Goal: Find specific page/section: Find specific page/section

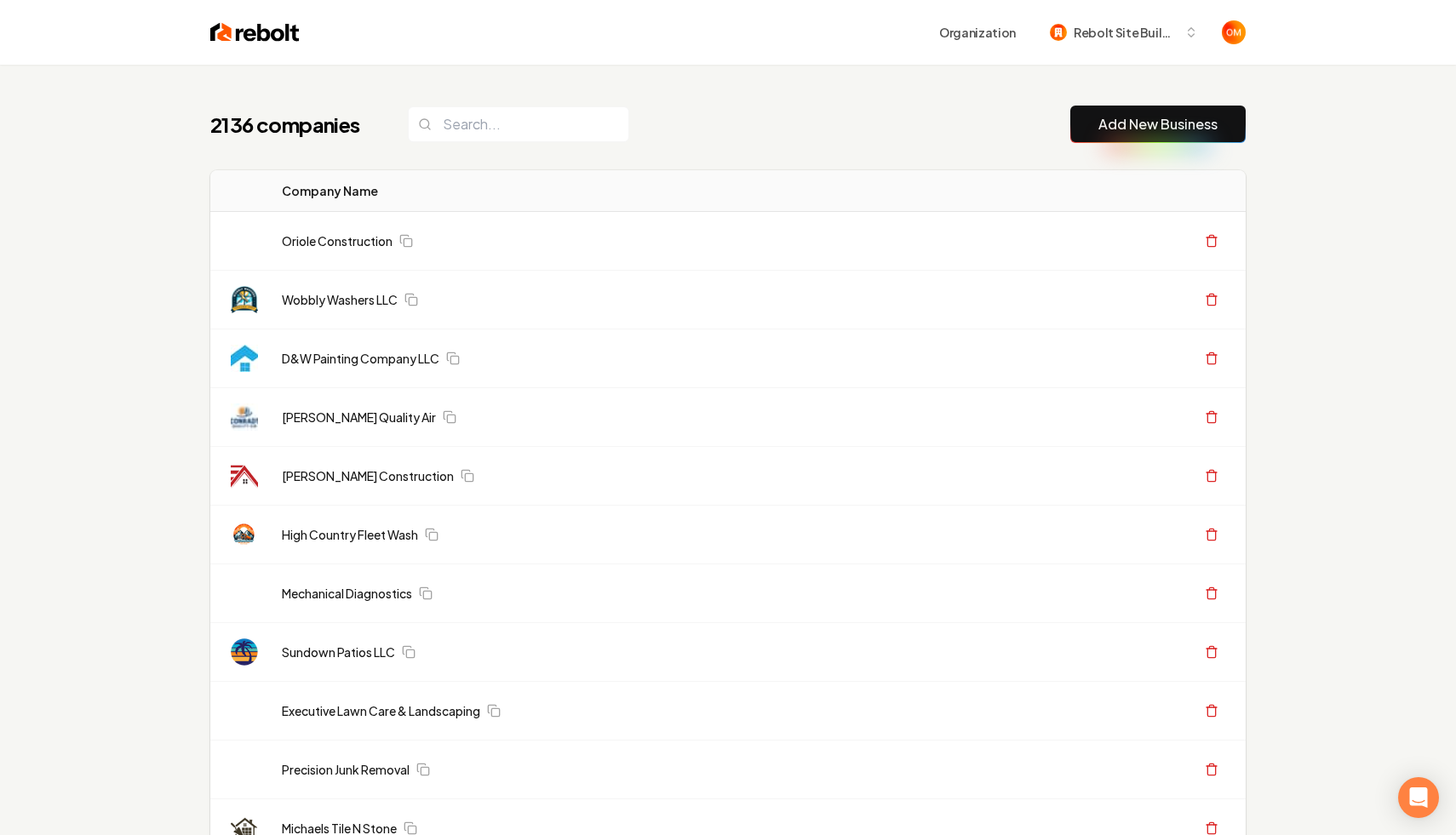
click at [467, 130] on input "search" at bounding box center [519, 123] width 222 height 35
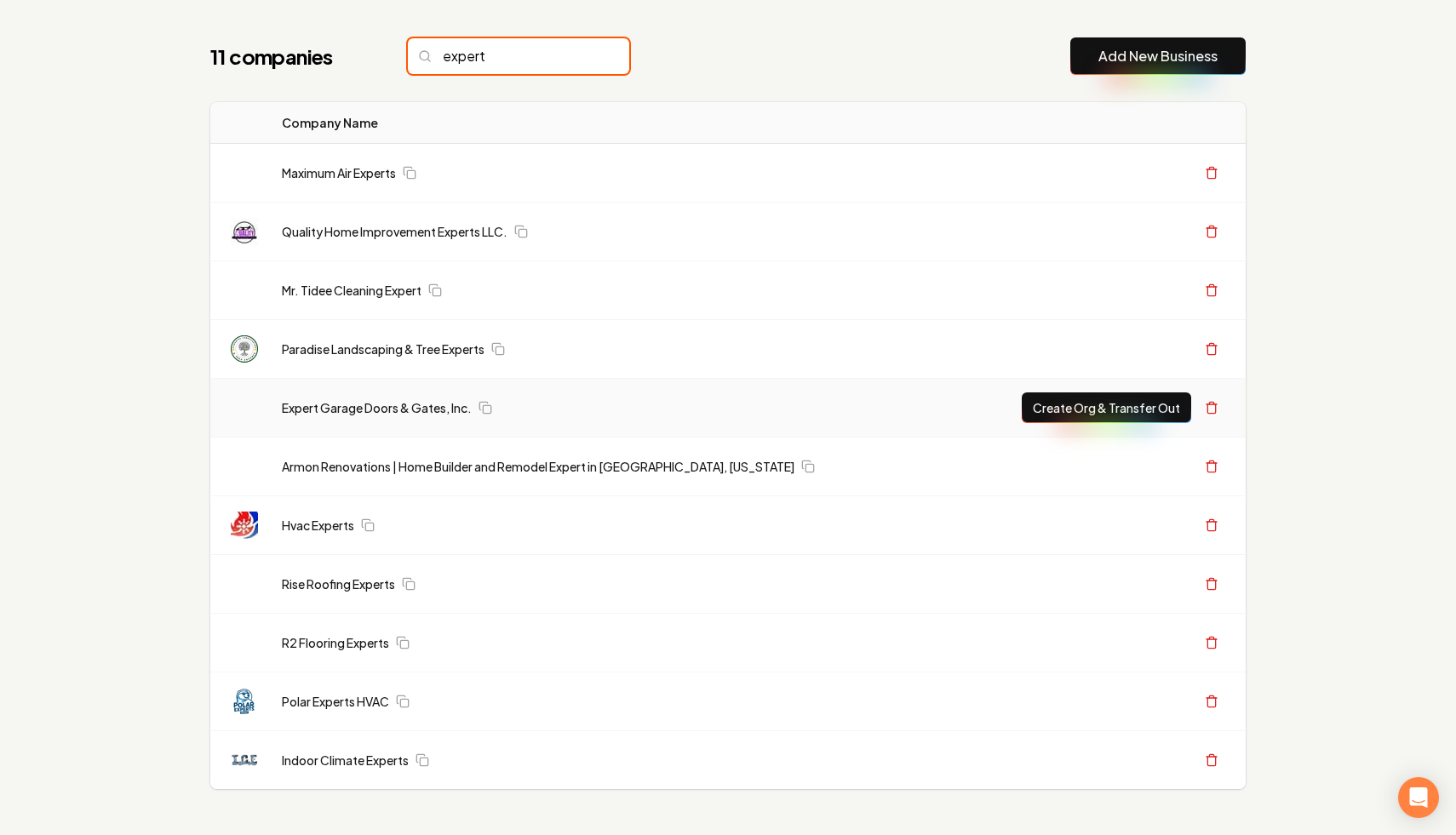
scroll to position [66, 0]
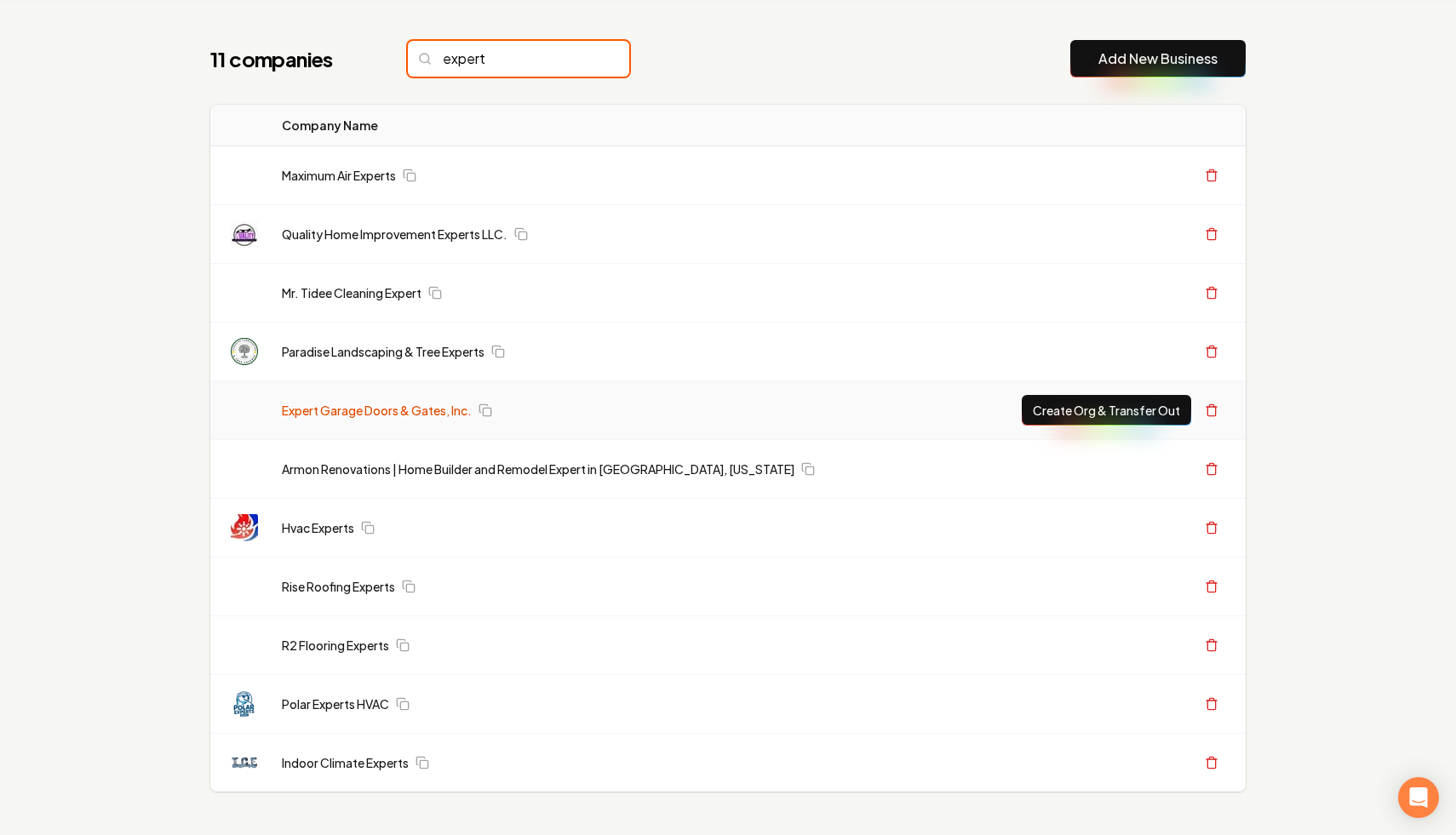
type input "expert"
click at [378, 410] on link "Expert Garage Doors & Gates, Inc." at bounding box center [377, 411] width 190 height 17
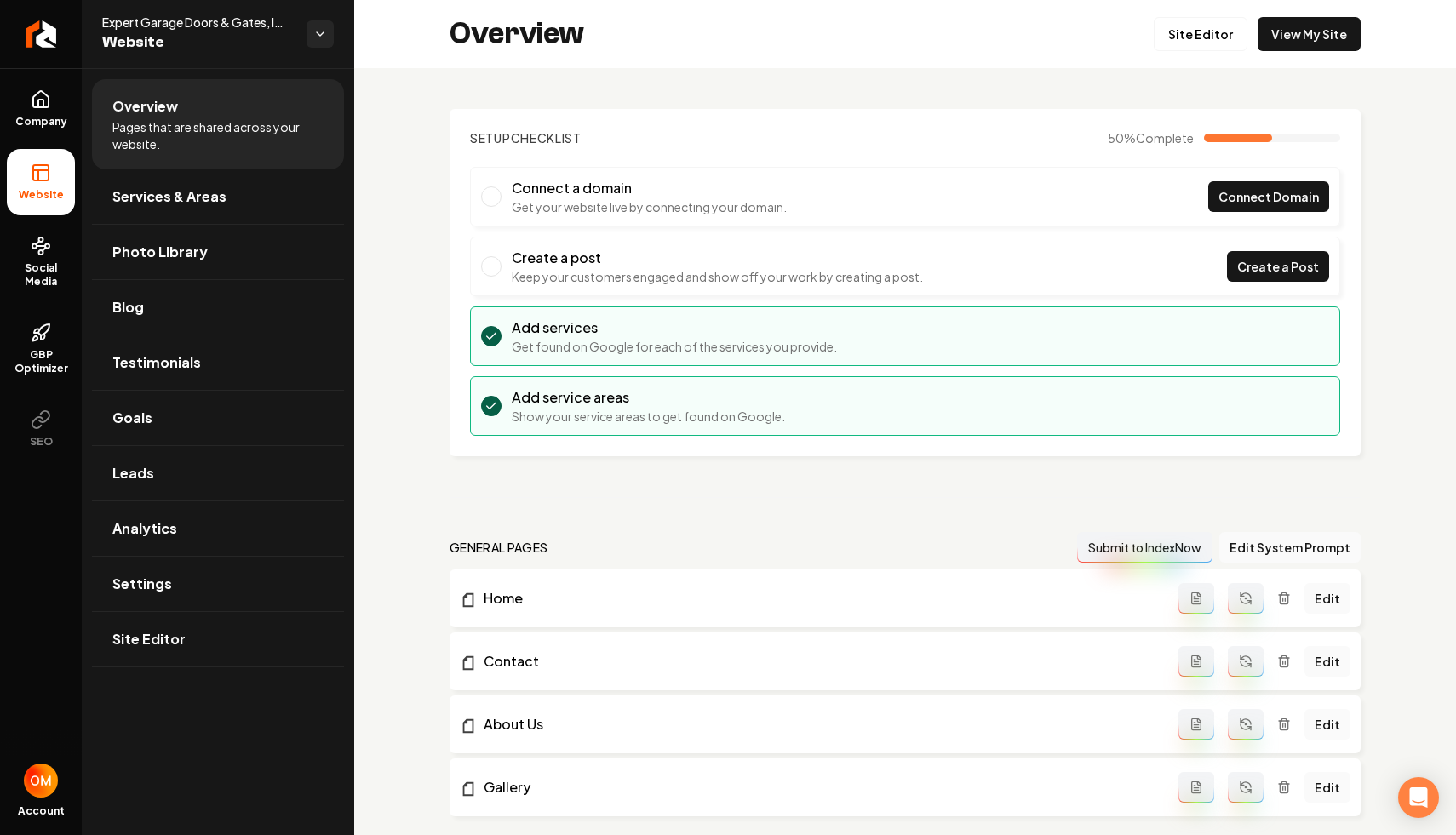
click at [1283, 15] on div "Overview Site Editor View My Site" at bounding box center [904, 34] width 1102 height 68
click at [1289, 37] on link "View My Site" at bounding box center [1308, 34] width 103 height 34
click at [1197, 38] on link "Site Editor" at bounding box center [1201, 34] width 94 height 34
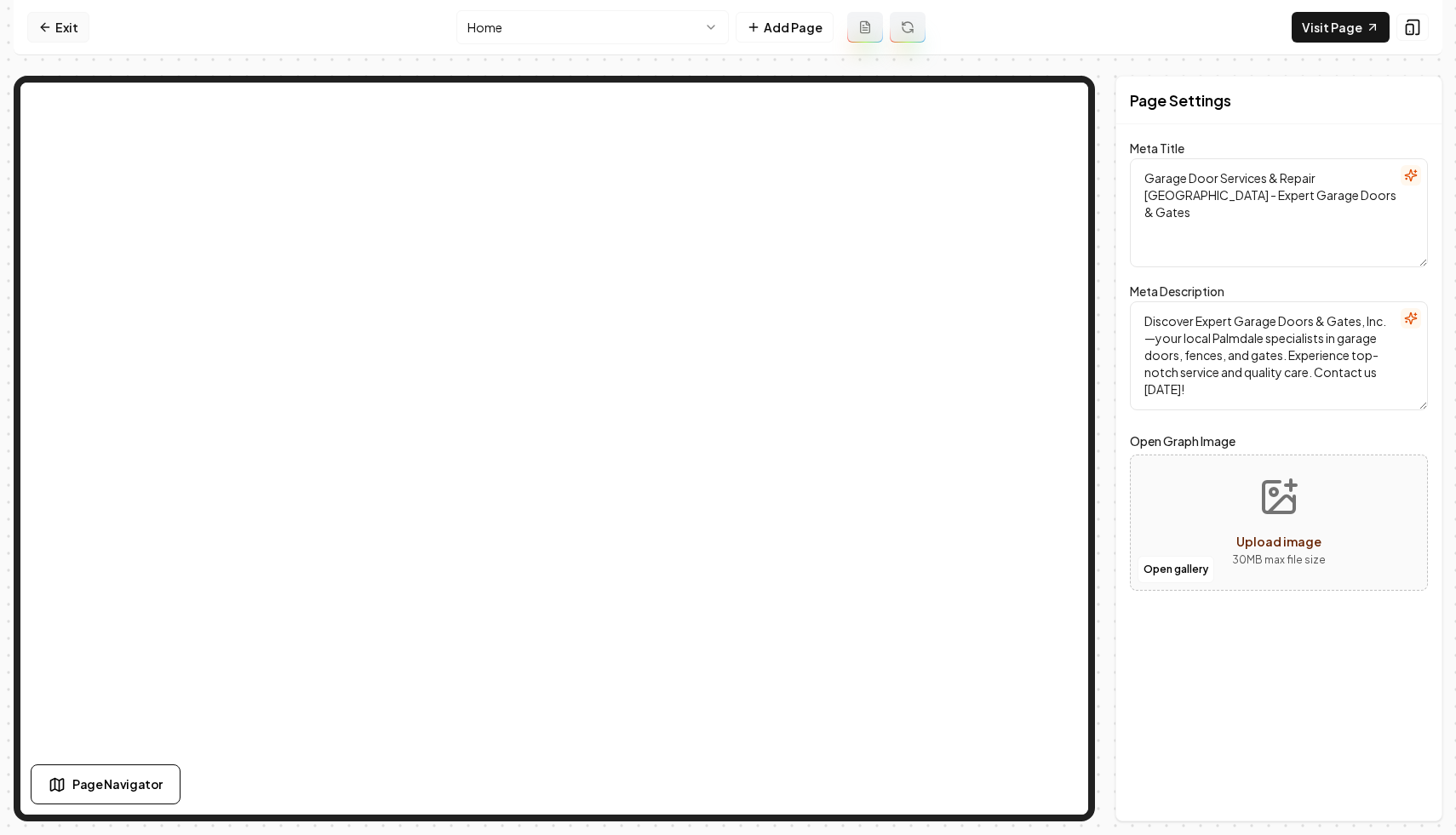
click at [44, 22] on icon at bounding box center [45, 28] width 14 height 14
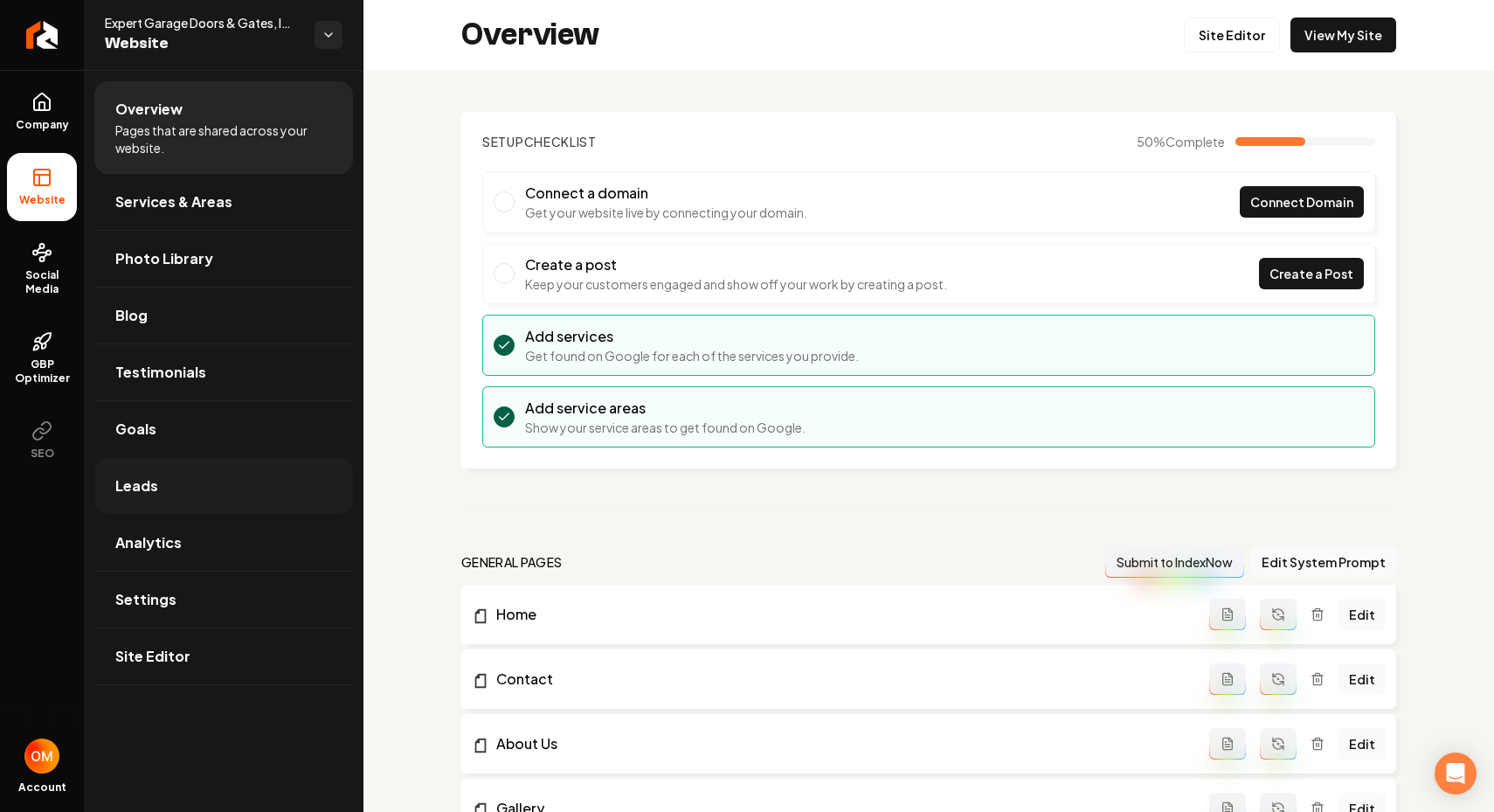
click at [172, 485] on link "Leads" at bounding box center [224, 485] width 259 height 56
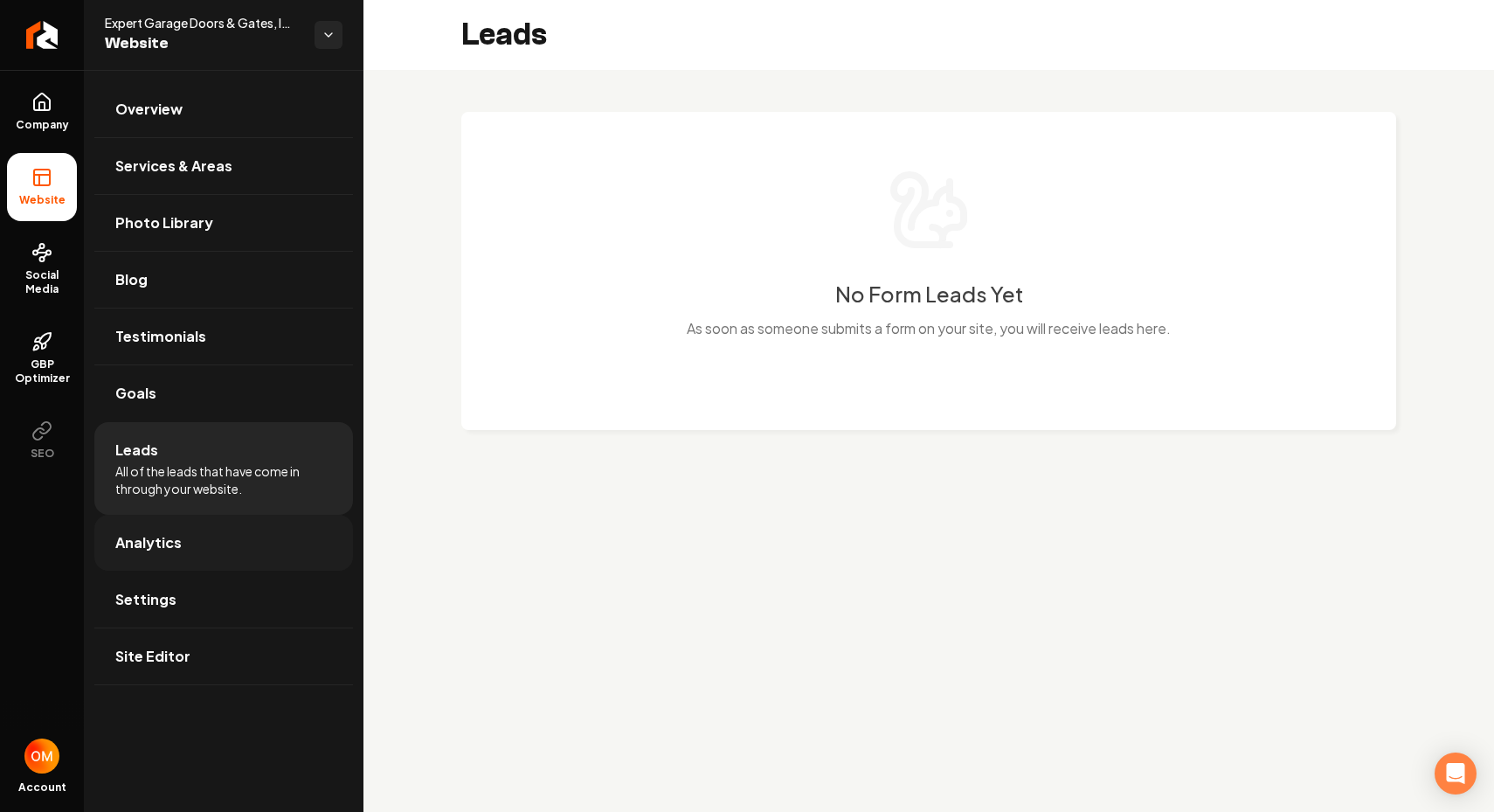
click at [233, 537] on link "Analytics" at bounding box center [224, 542] width 259 height 56
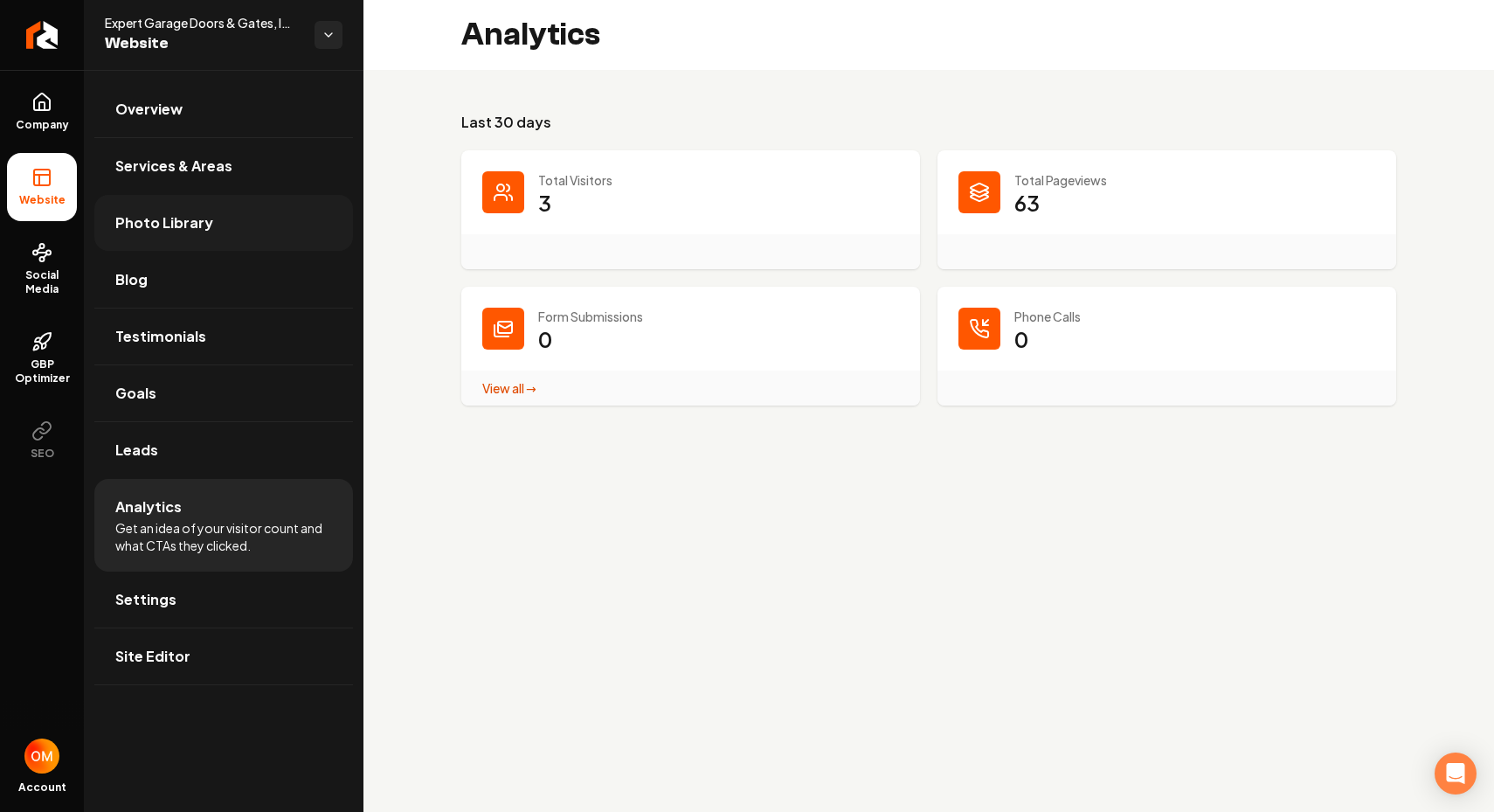
click at [174, 230] on span "Photo Library" at bounding box center [164, 223] width 98 height 21
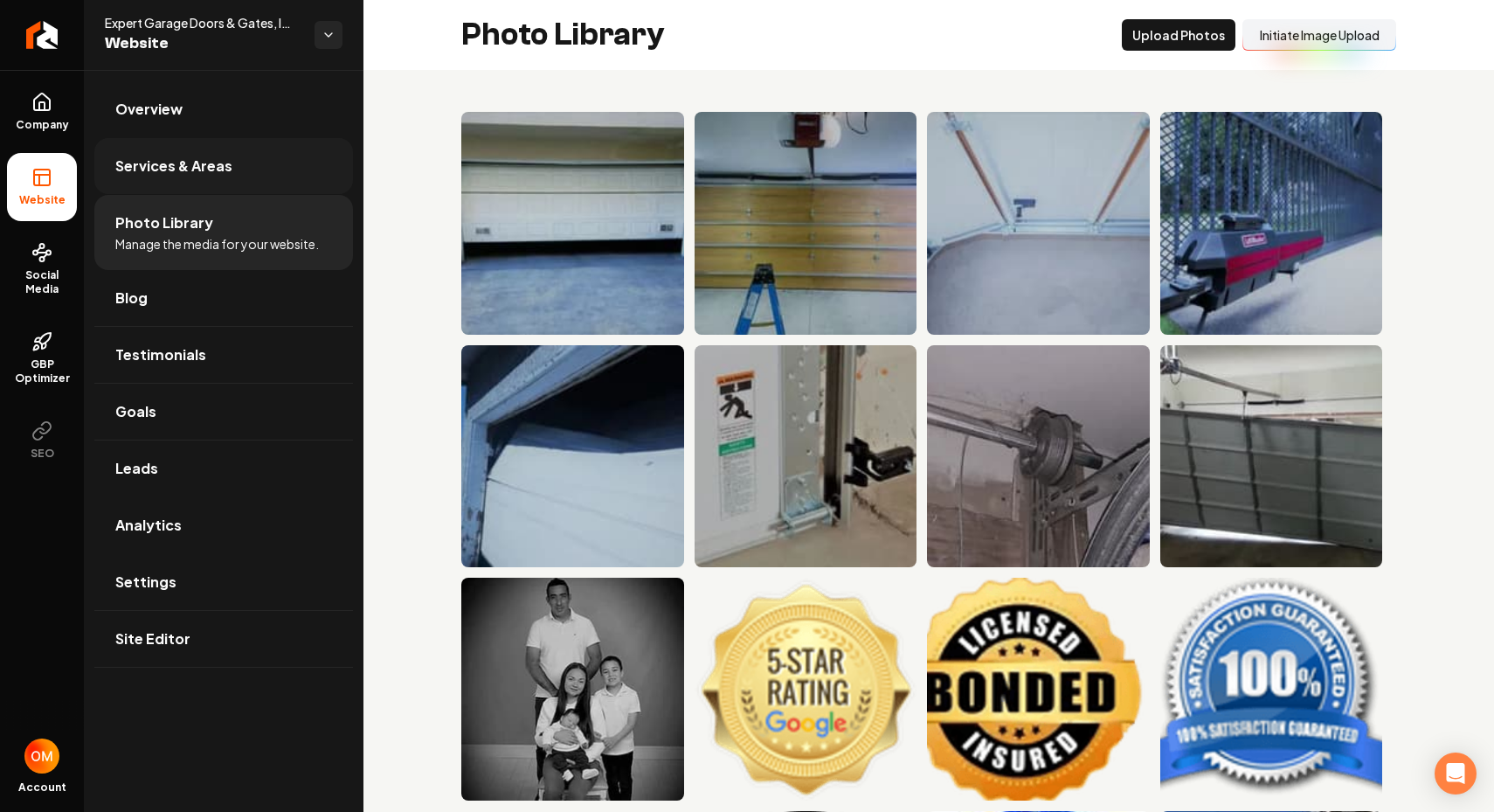
click at [190, 179] on link "Services & Areas" at bounding box center [224, 166] width 259 height 56
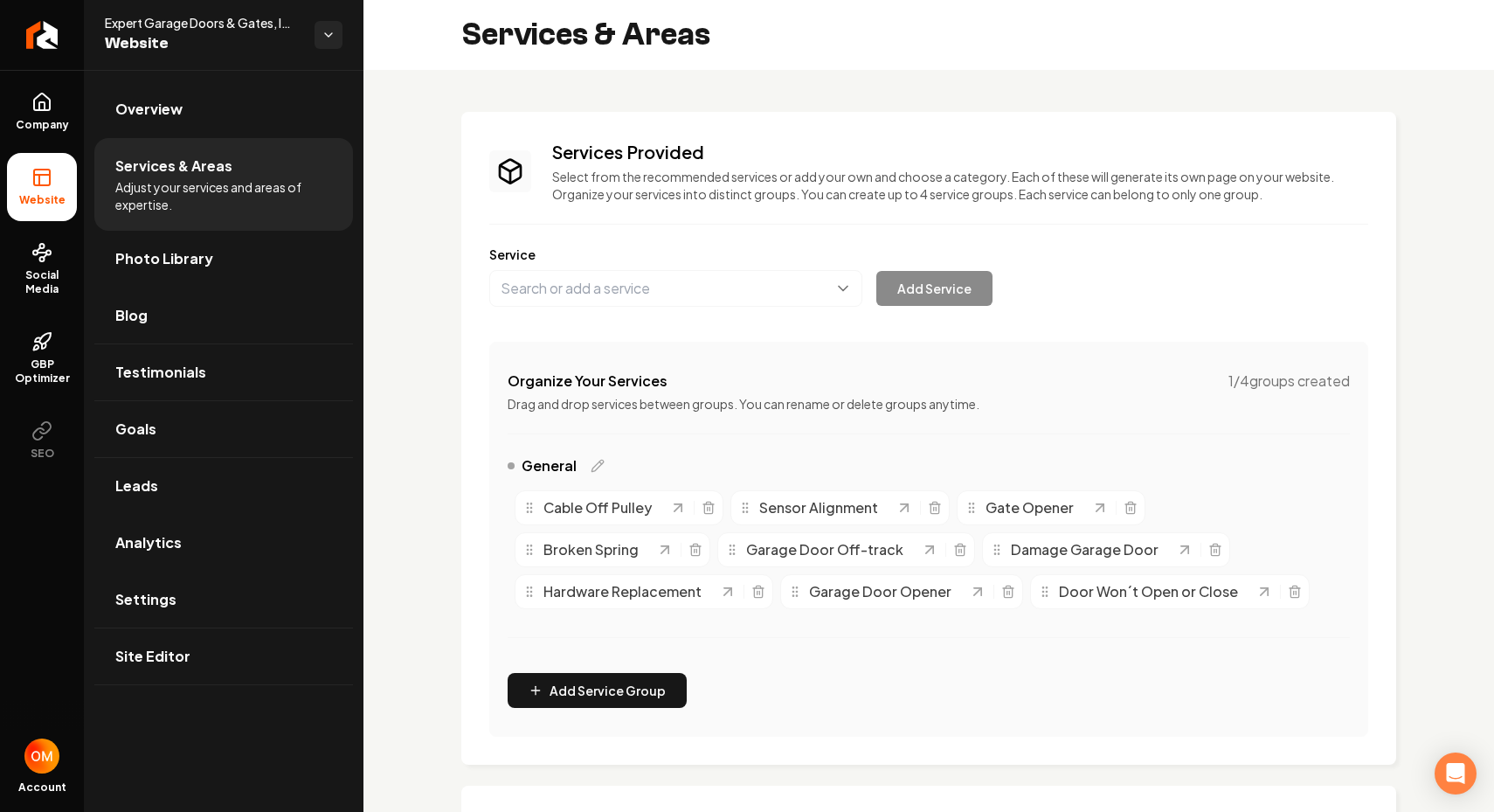
scroll to position [279, 0]
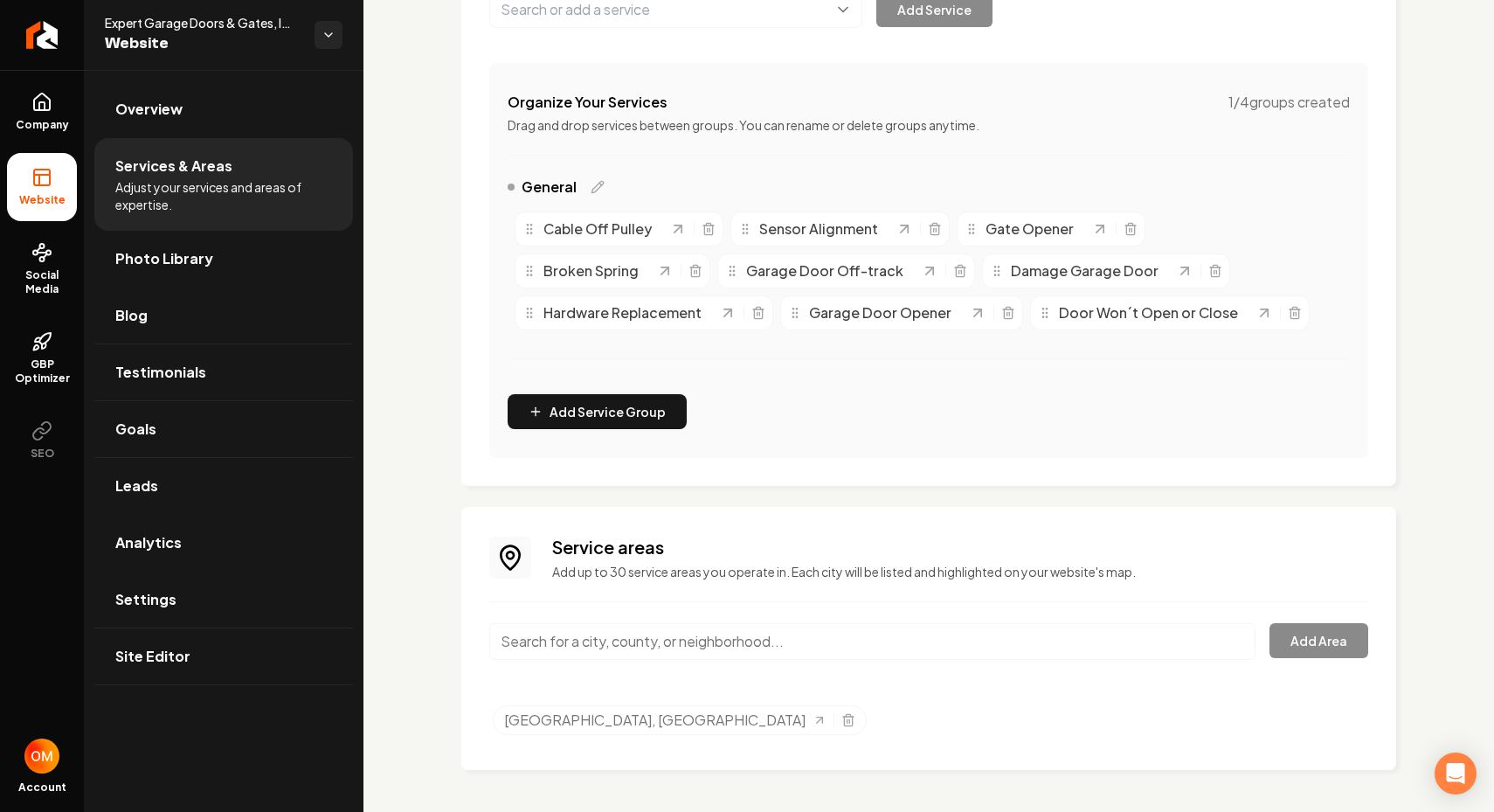
click at [190, 102] on link "Overview" at bounding box center [224, 109] width 259 height 56
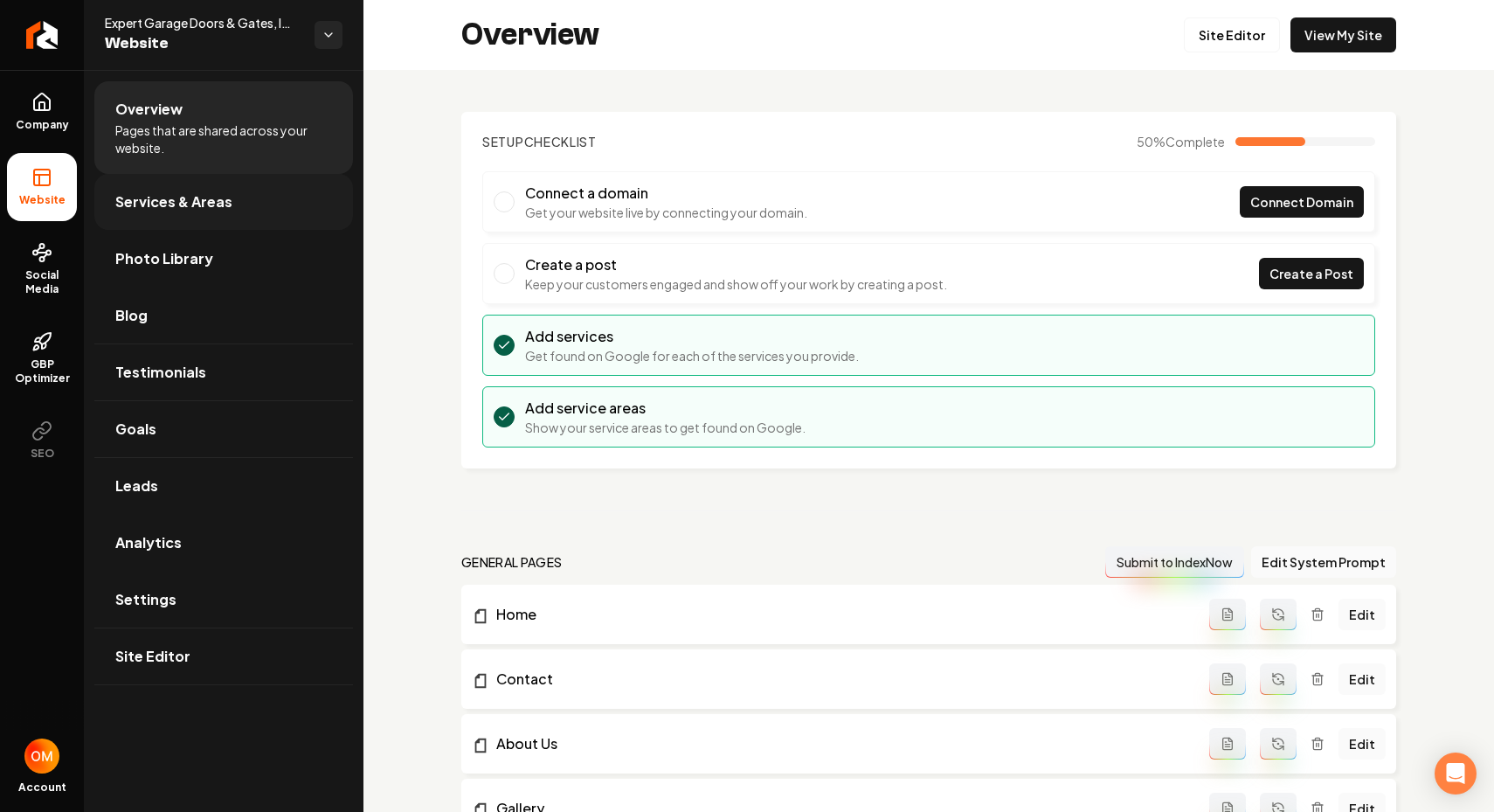
click at [159, 210] on span "Services & Areas" at bounding box center [174, 202] width 117 height 21
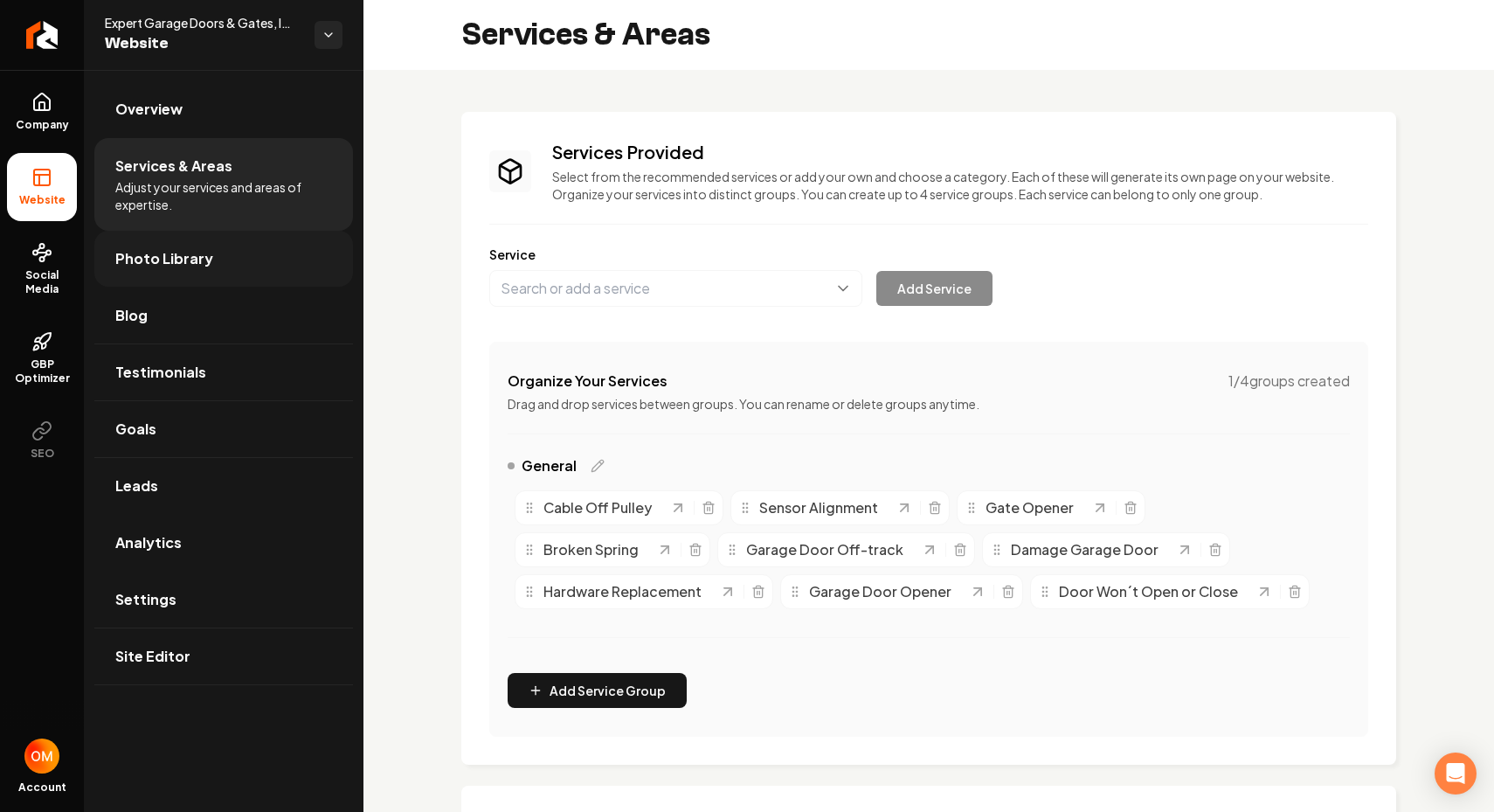
click at [232, 264] on link "Photo Library" at bounding box center [224, 258] width 259 height 56
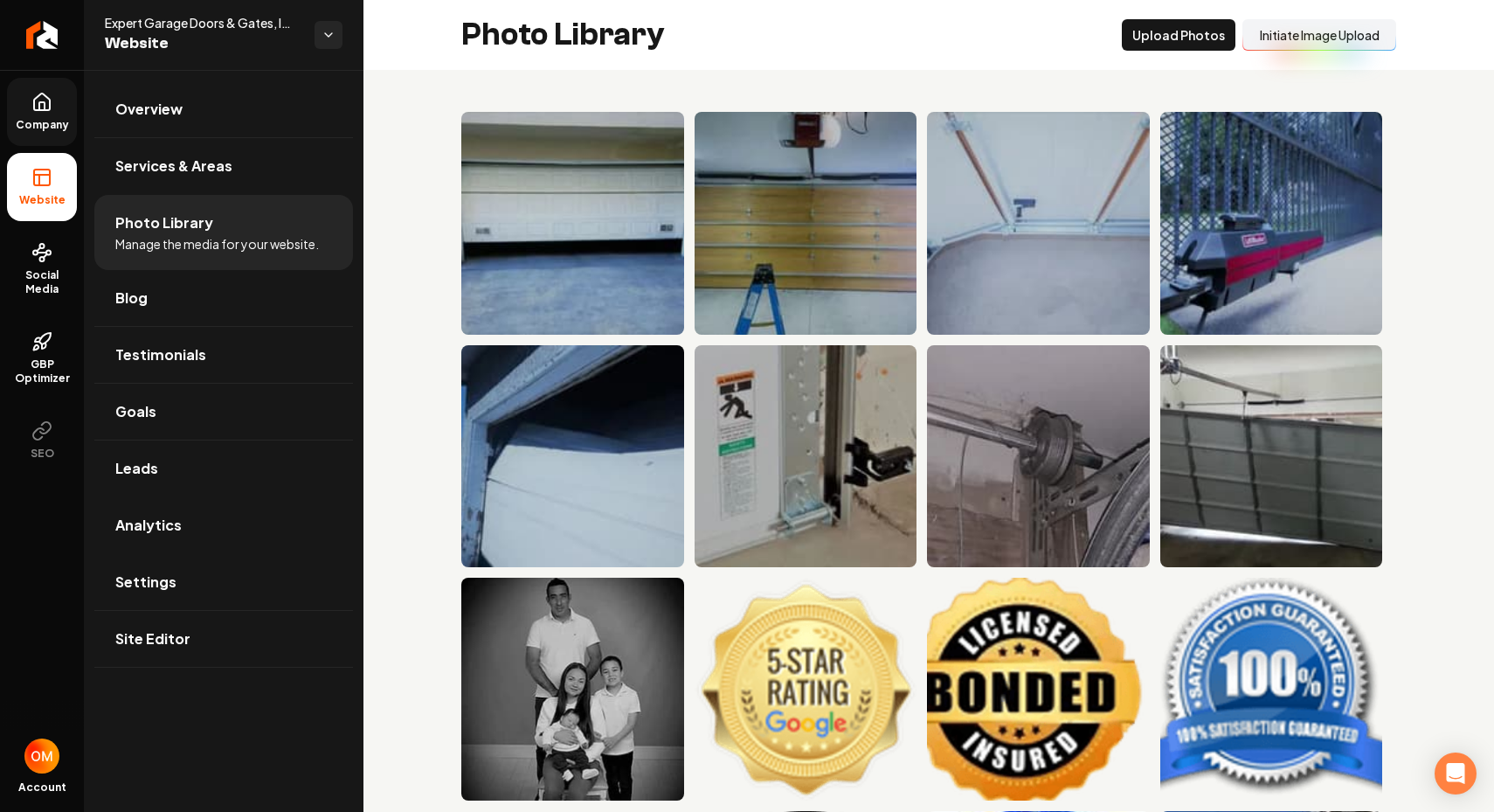
click at [33, 101] on icon at bounding box center [43, 103] width 21 height 21
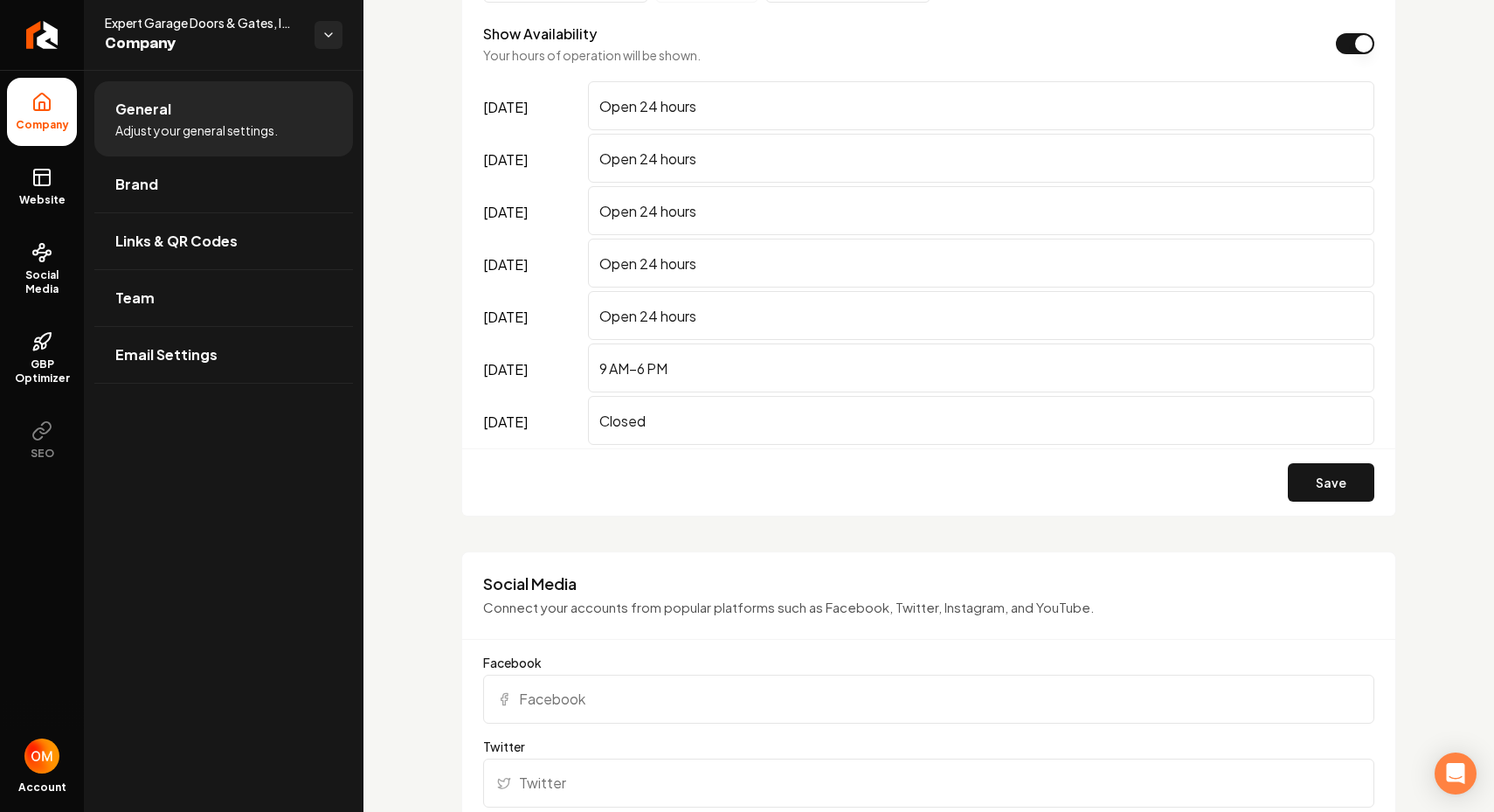
scroll to position [1583, 0]
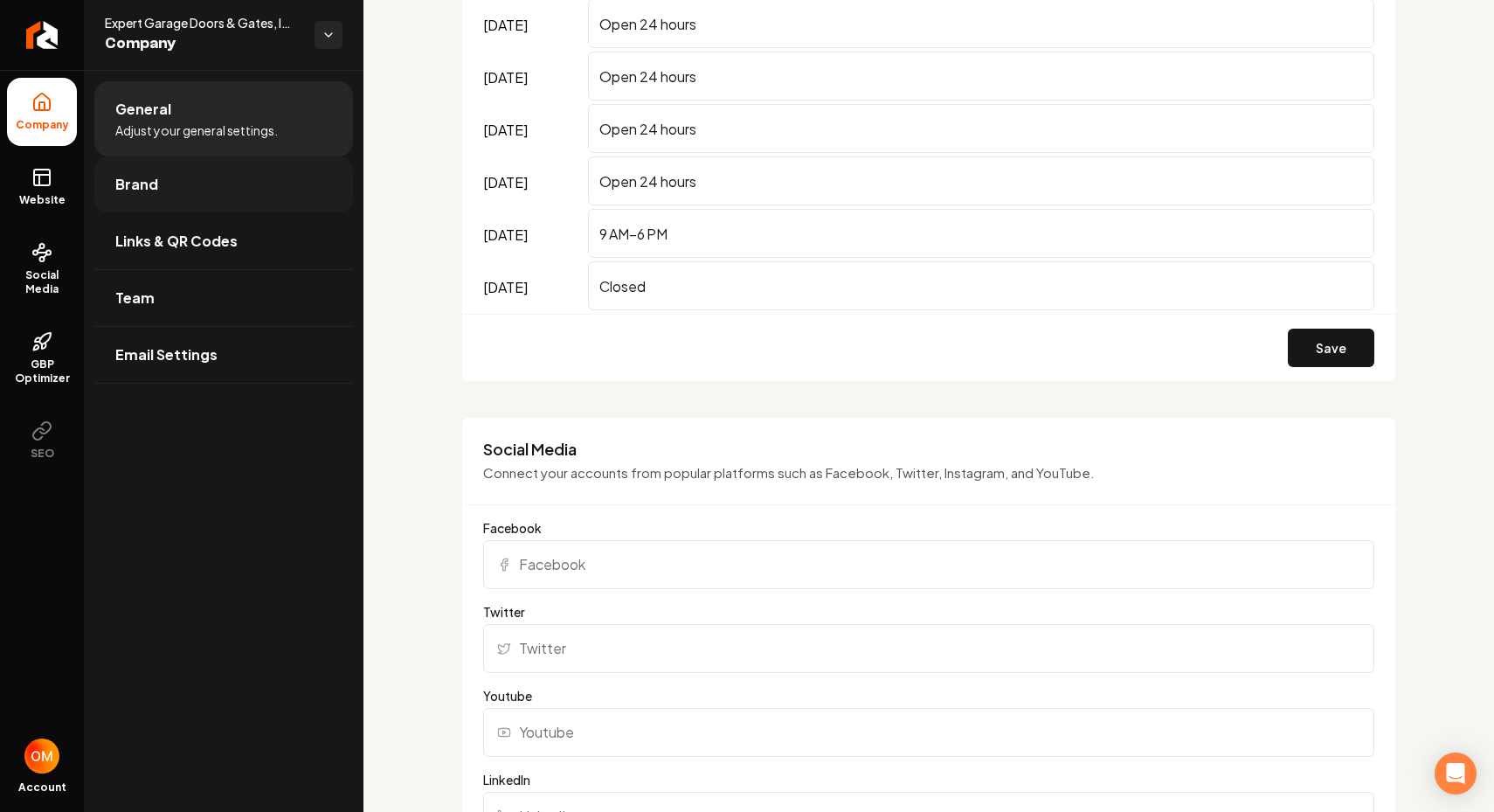
click at [111, 184] on link "Brand" at bounding box center [224, 184] width 259 height 56
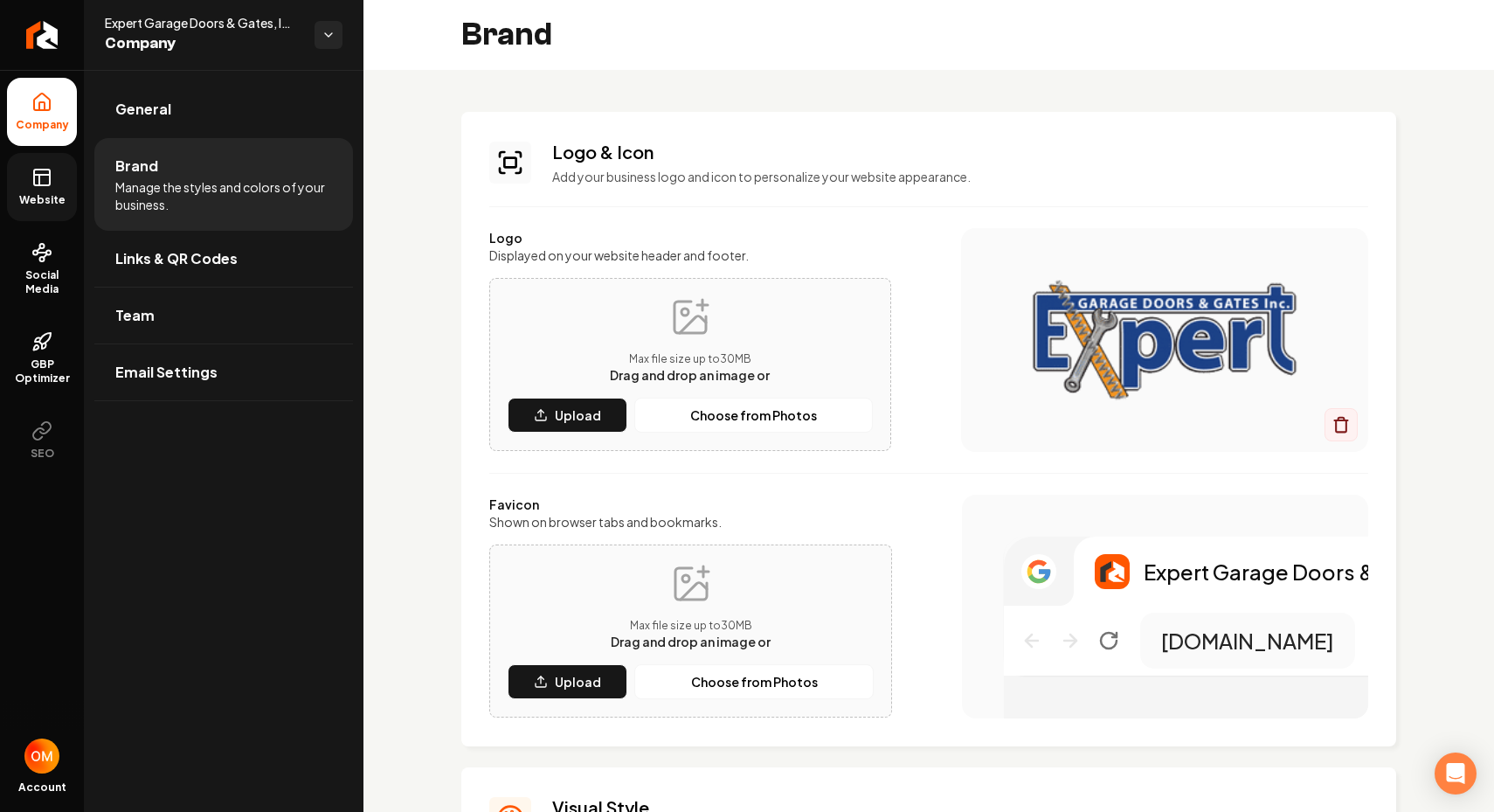
click at [47, 197] on span "Website" at bounding box center [43, 200] width 60 height 14
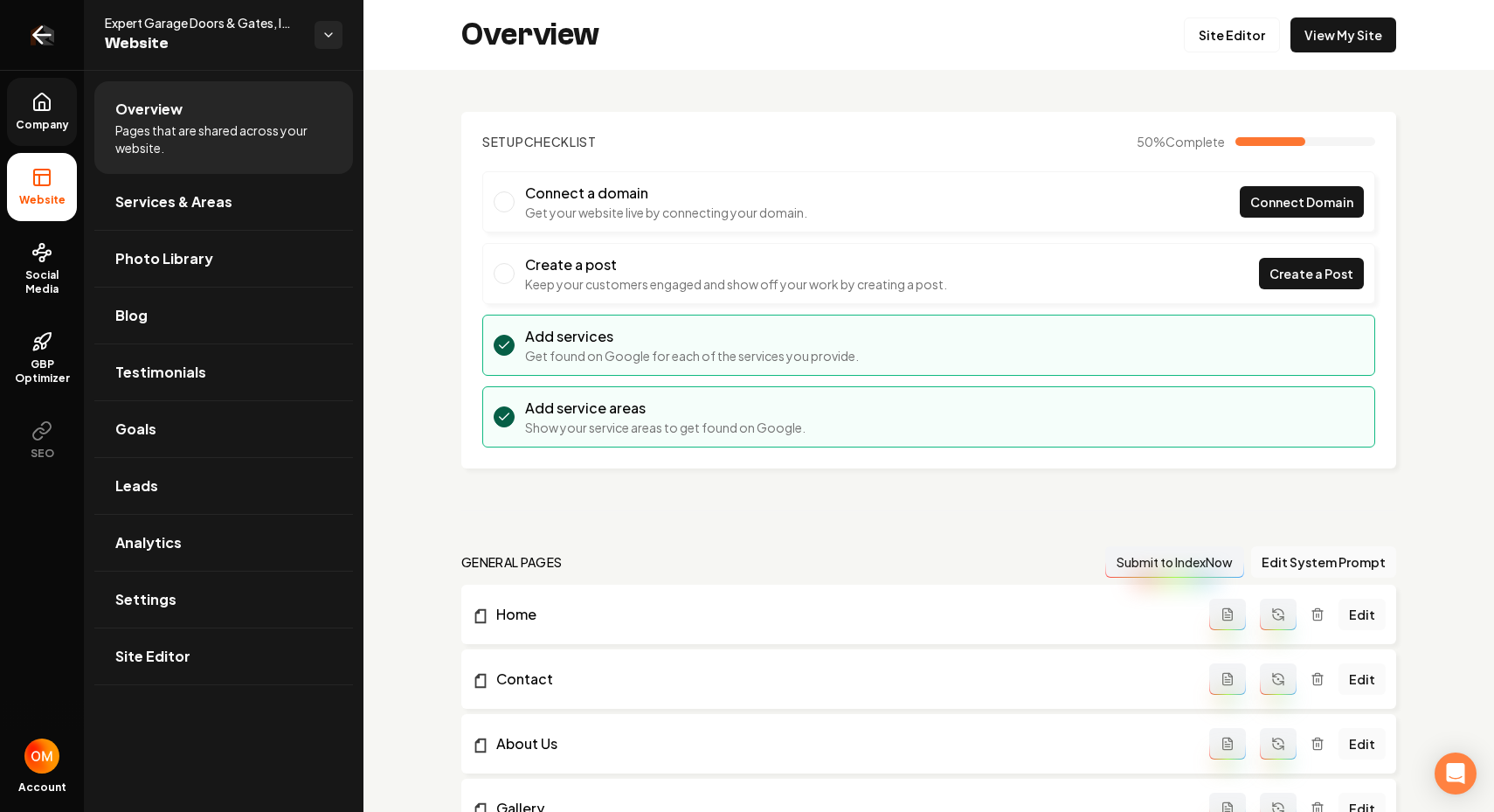
click at [43, 42] on icon "Return to dashboard" at bounding box center [43, 35] width 28 height 28
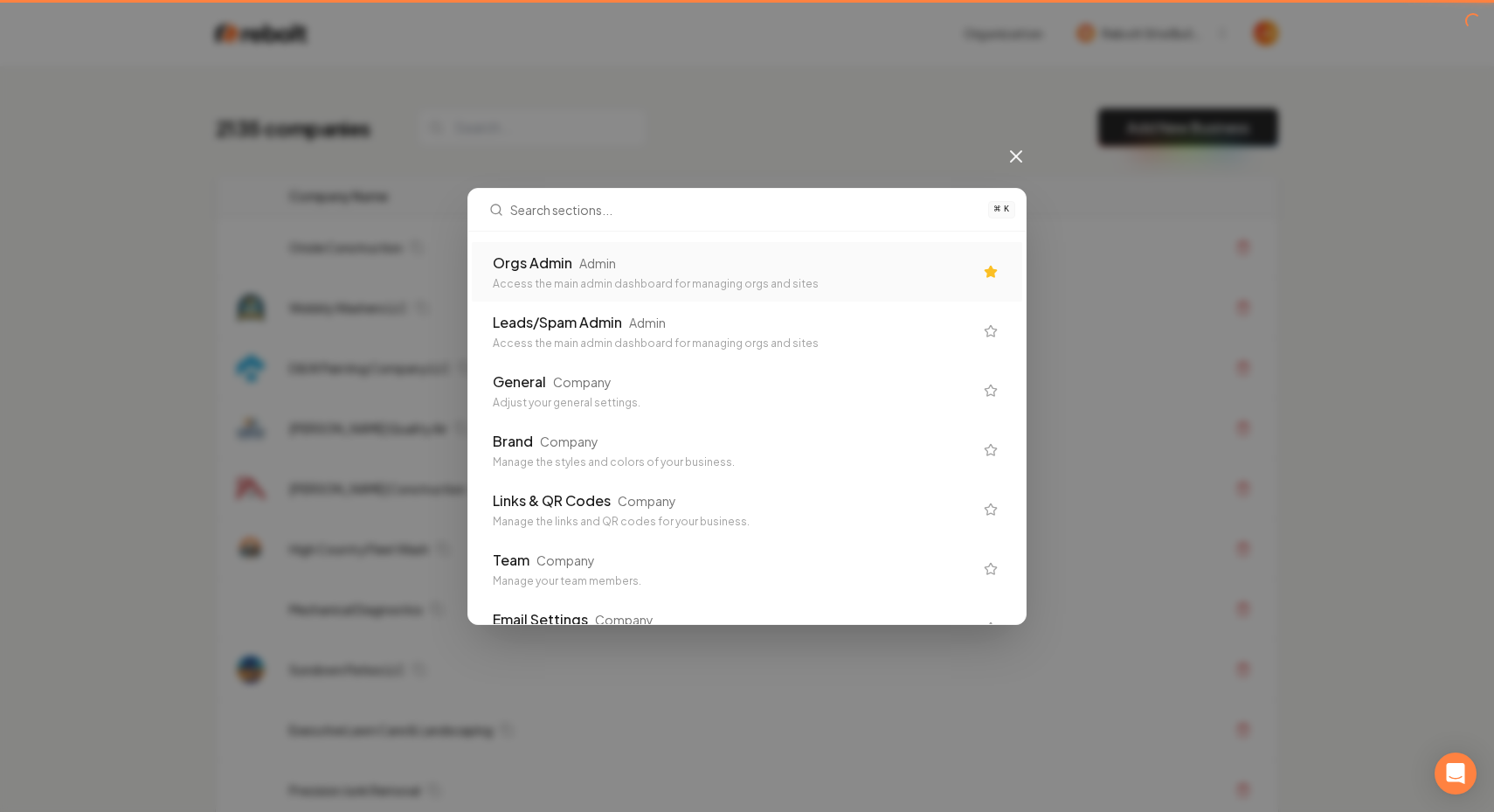
click at [621, 275] on div "Orgs Admin Admin Access the main admin dashboard for managing orgs and sites" at bounding box center [733, 271] width 481 height 38
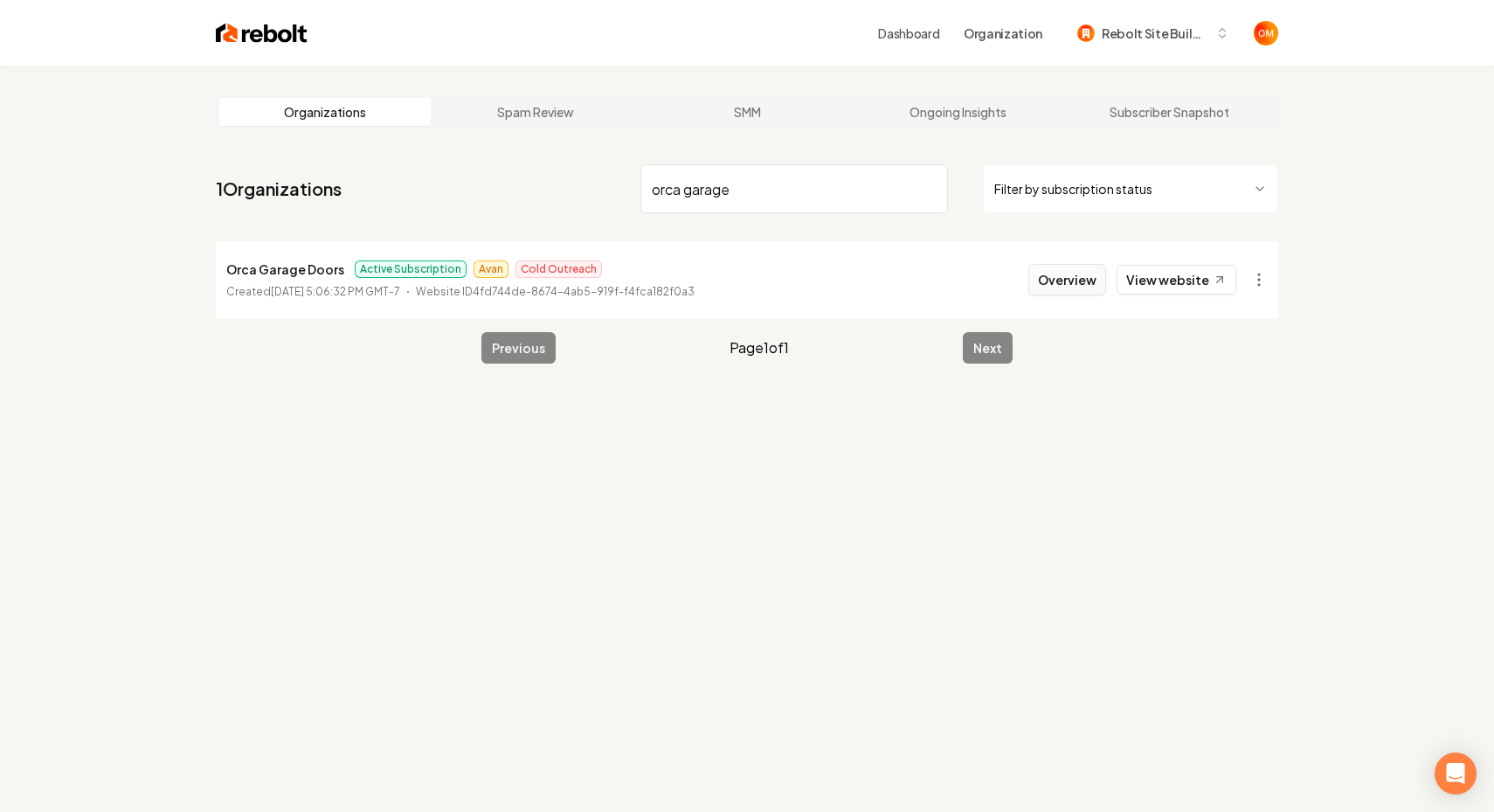
type input "orca garage"
click at [1054, 276] on button "Overview" at bounding box center [1067, 280] width 78 height 32
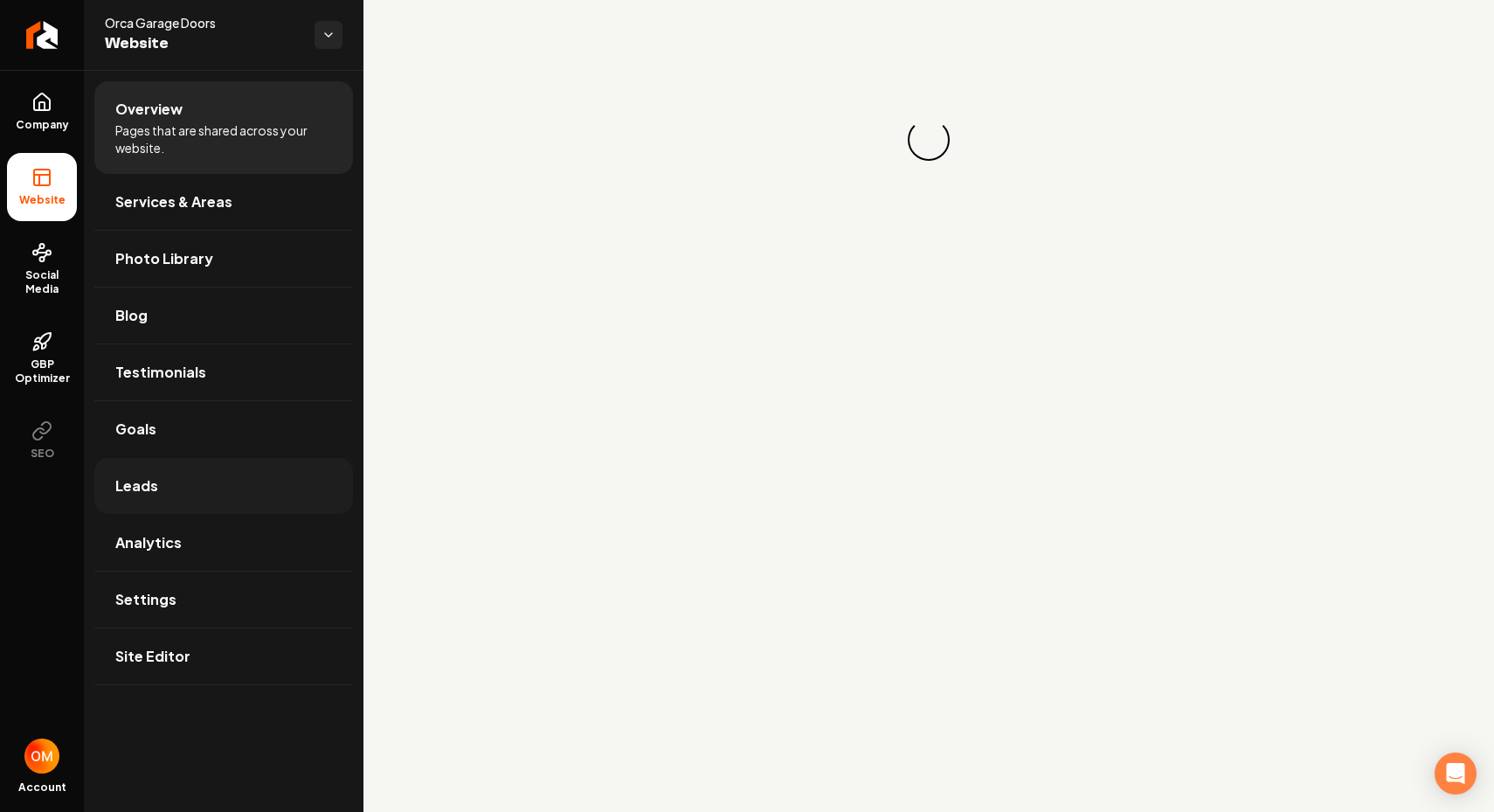
click at [135, 478] on span "Leads" at bounding box center [136, 486] width 43 height 21
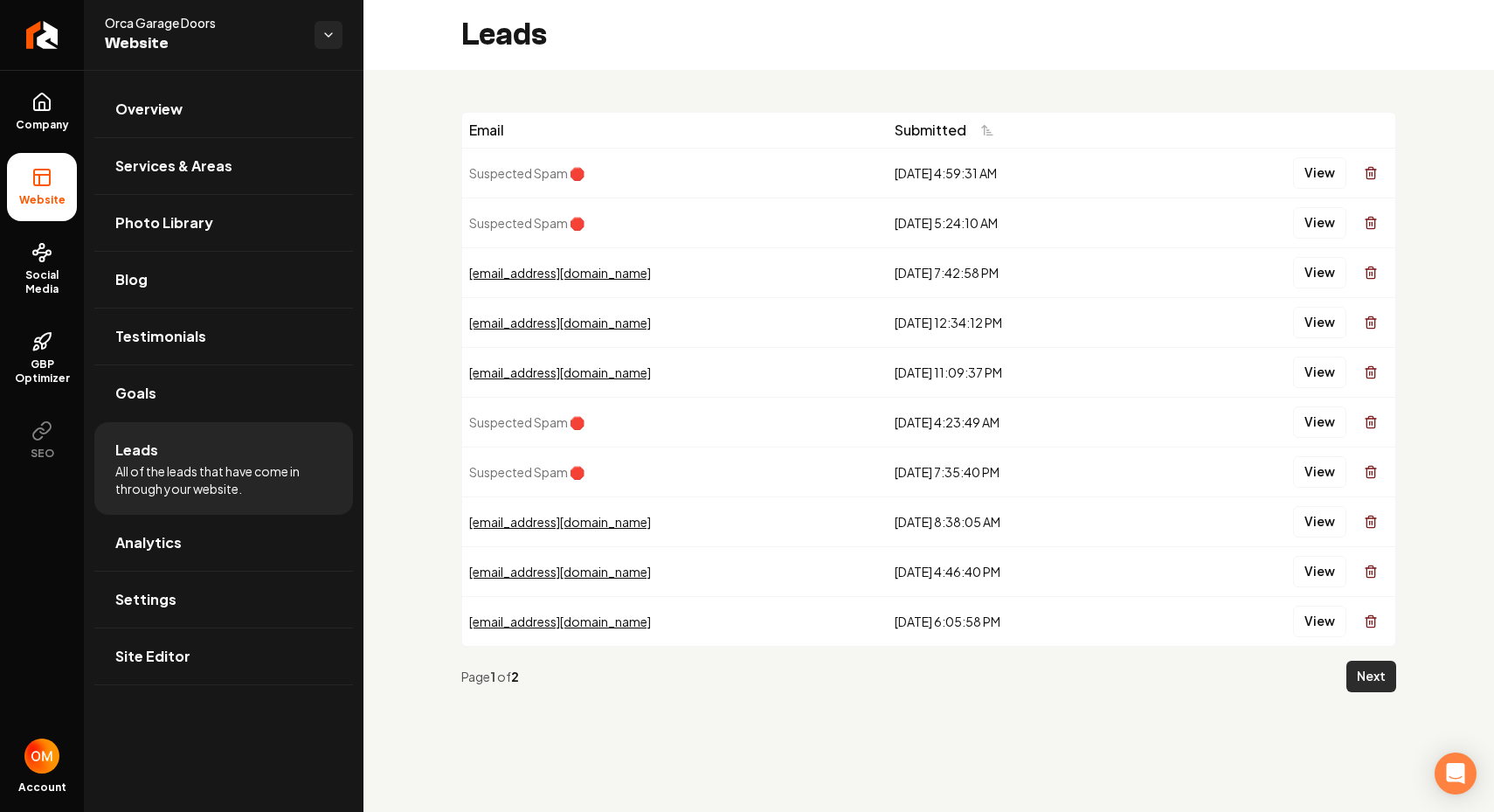
click at [1372, 679] on button "Next" at bounding box center [1372, 677] width 50 height 32
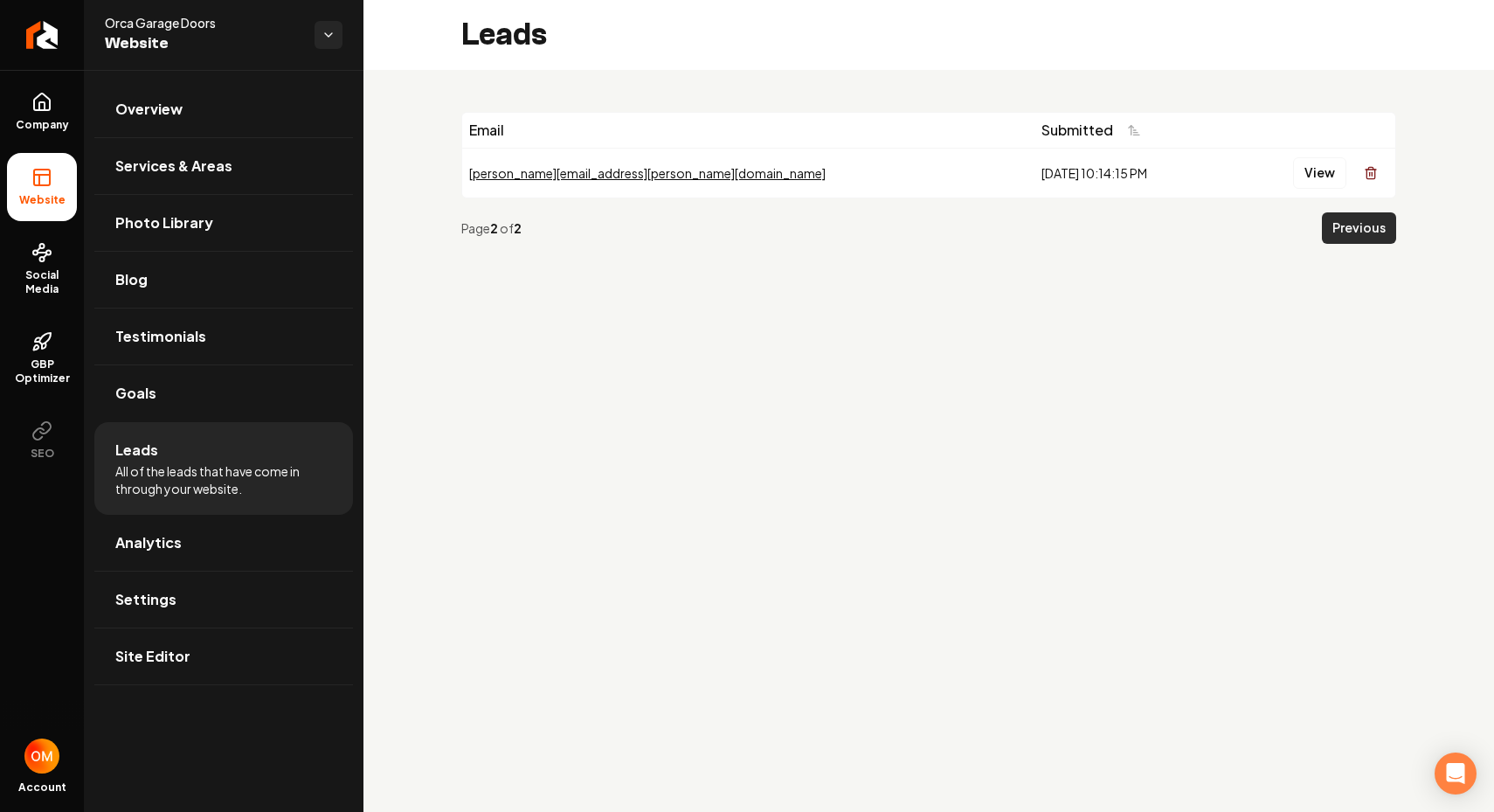
click at [1350, 220] on button "Previous" at bounding box center [1359, 228] width 74 height 32
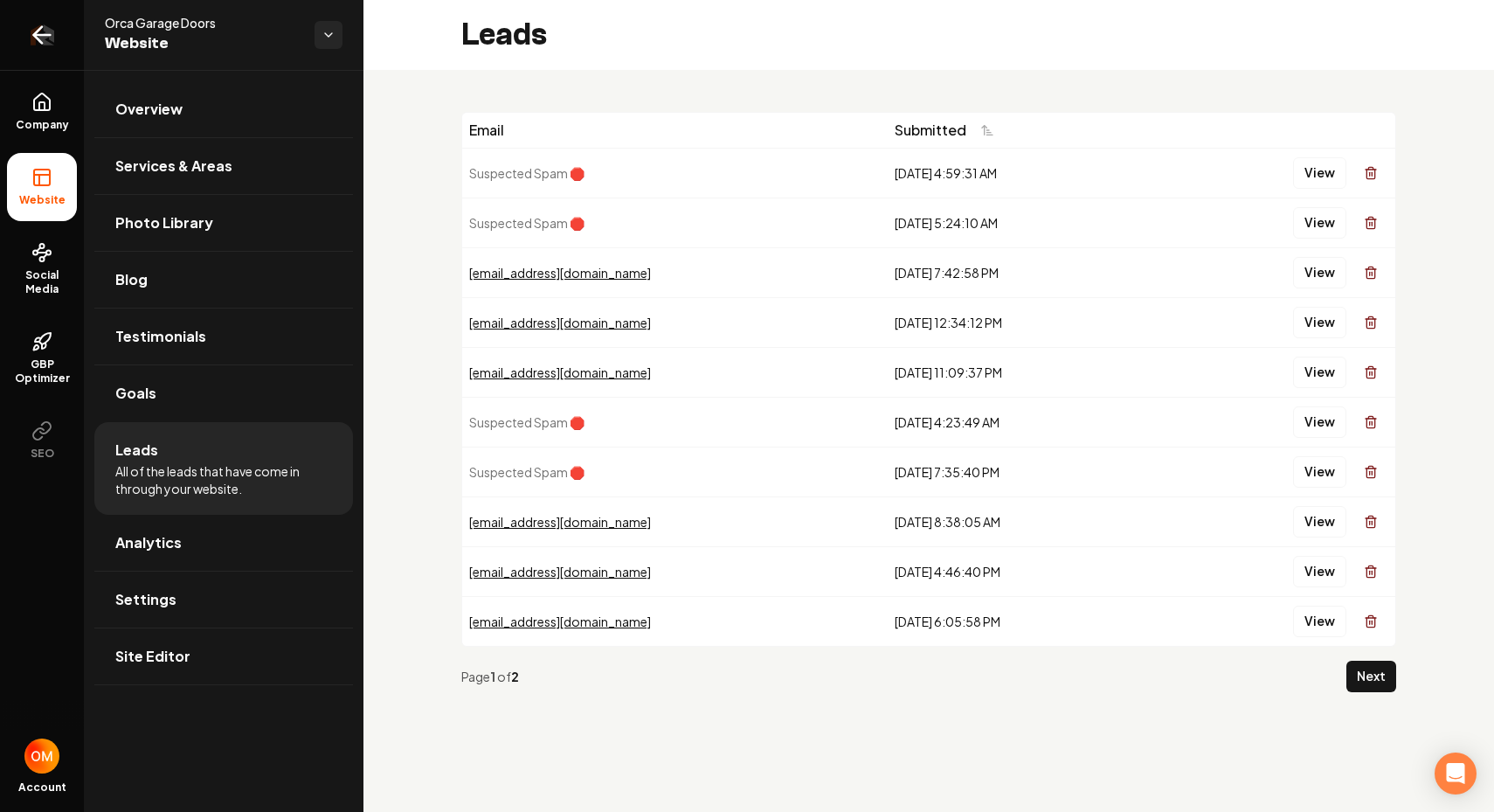
click at [39, 42] on icon "Return to dashboard" at bounding box center [43, 35] width 28 height 28
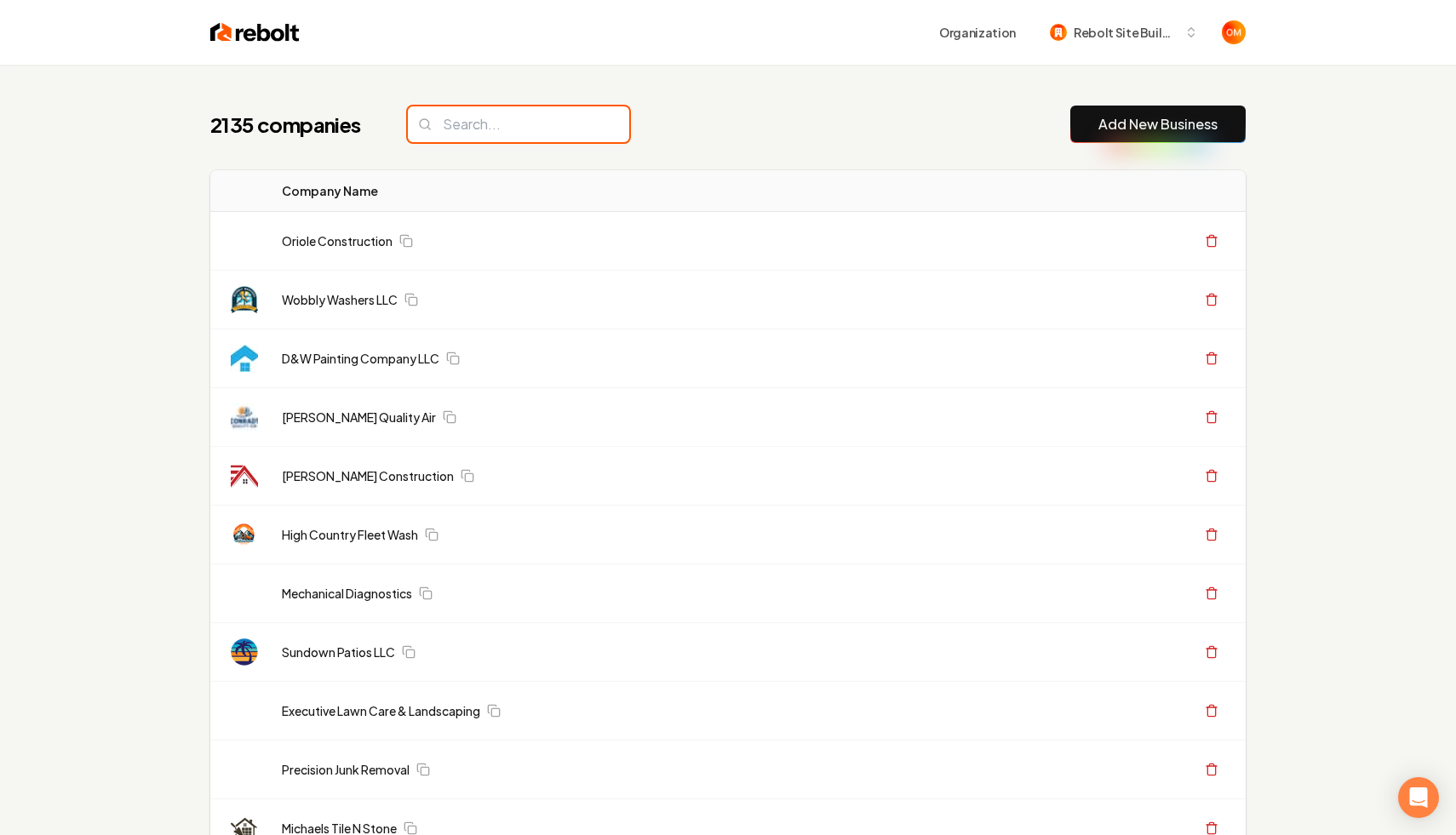
click at [521, 125] on input "search" at bounding box center [519, 123] width 222 height 35
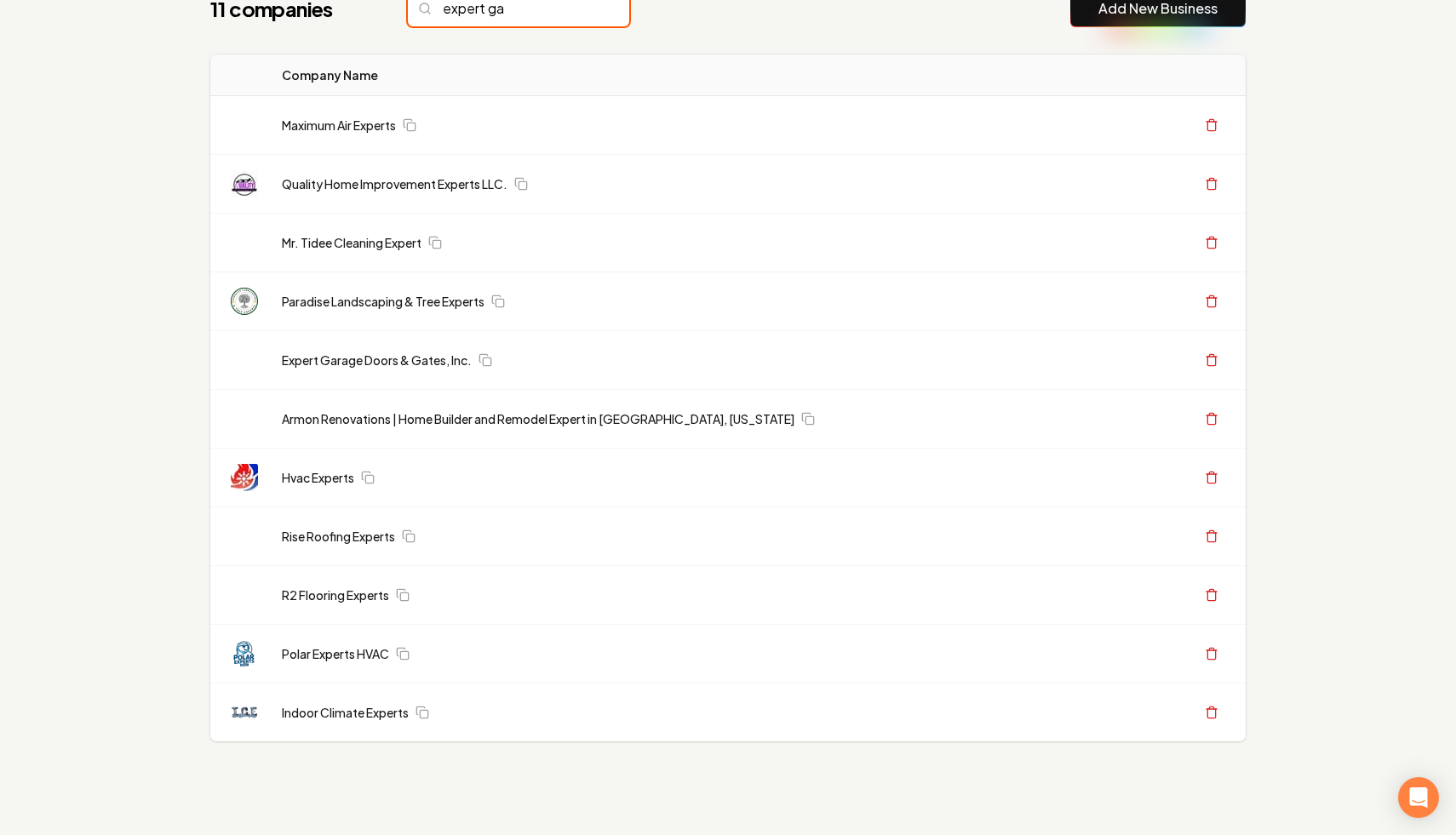
scroll to position [65, 0]
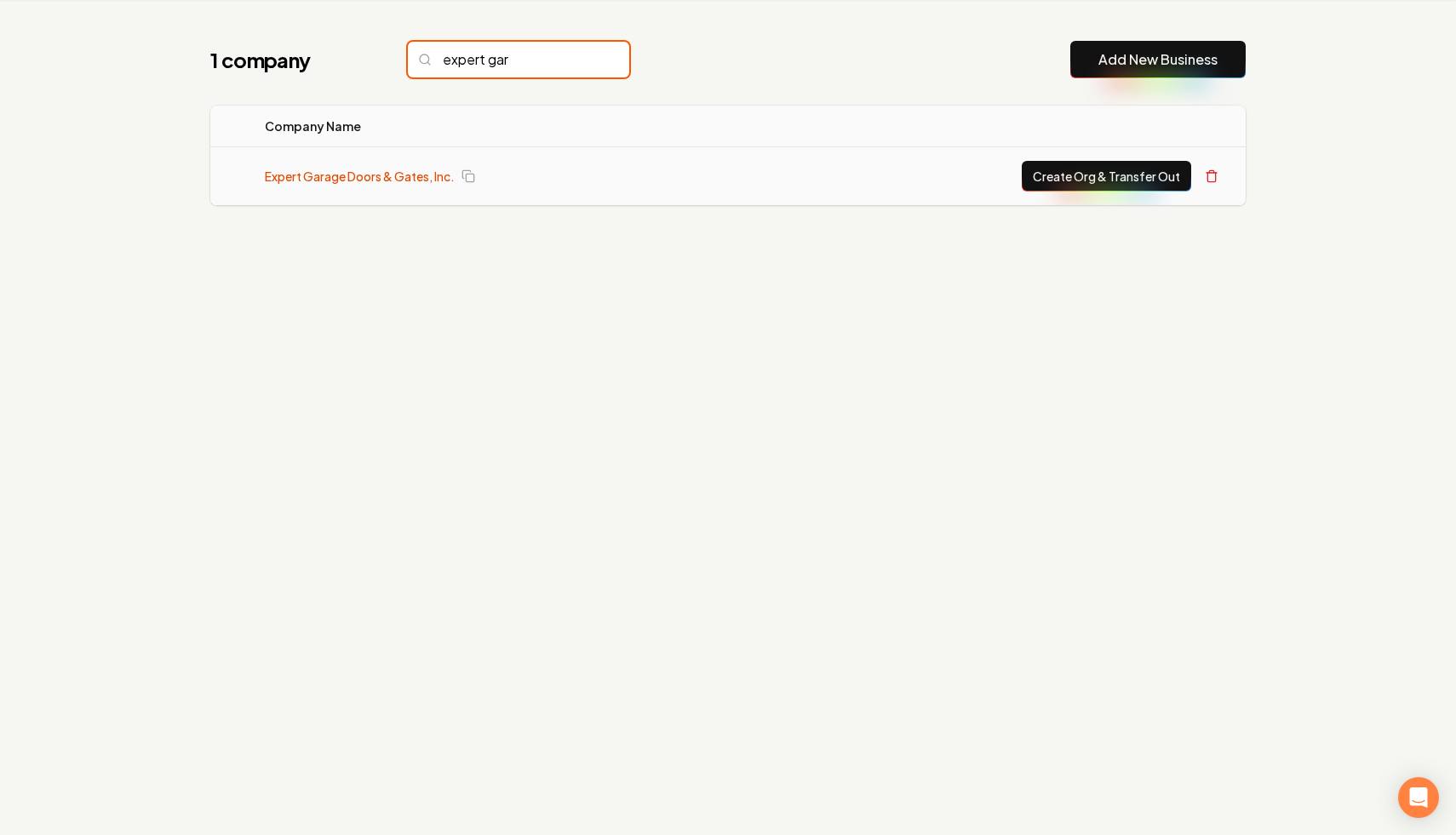
type input "expert gar"
click at [336, 170] on link "Expert Garage Doors & Gates, Inc." at bounding box center [360, 176] width 190 height 17
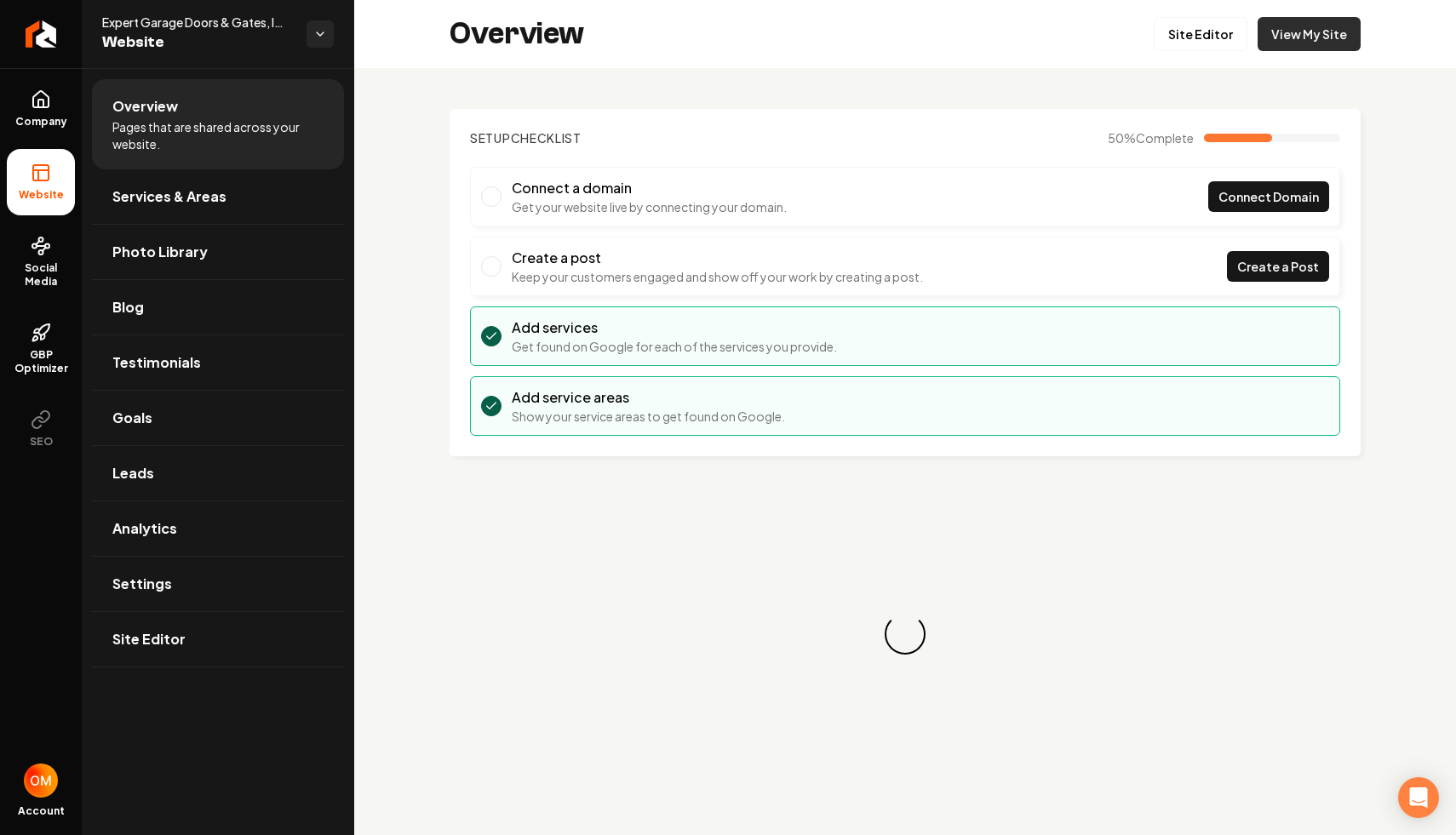
click at [1320, 28] on link "View My Site" at bounding box center [1308, 34] width 103 height 34
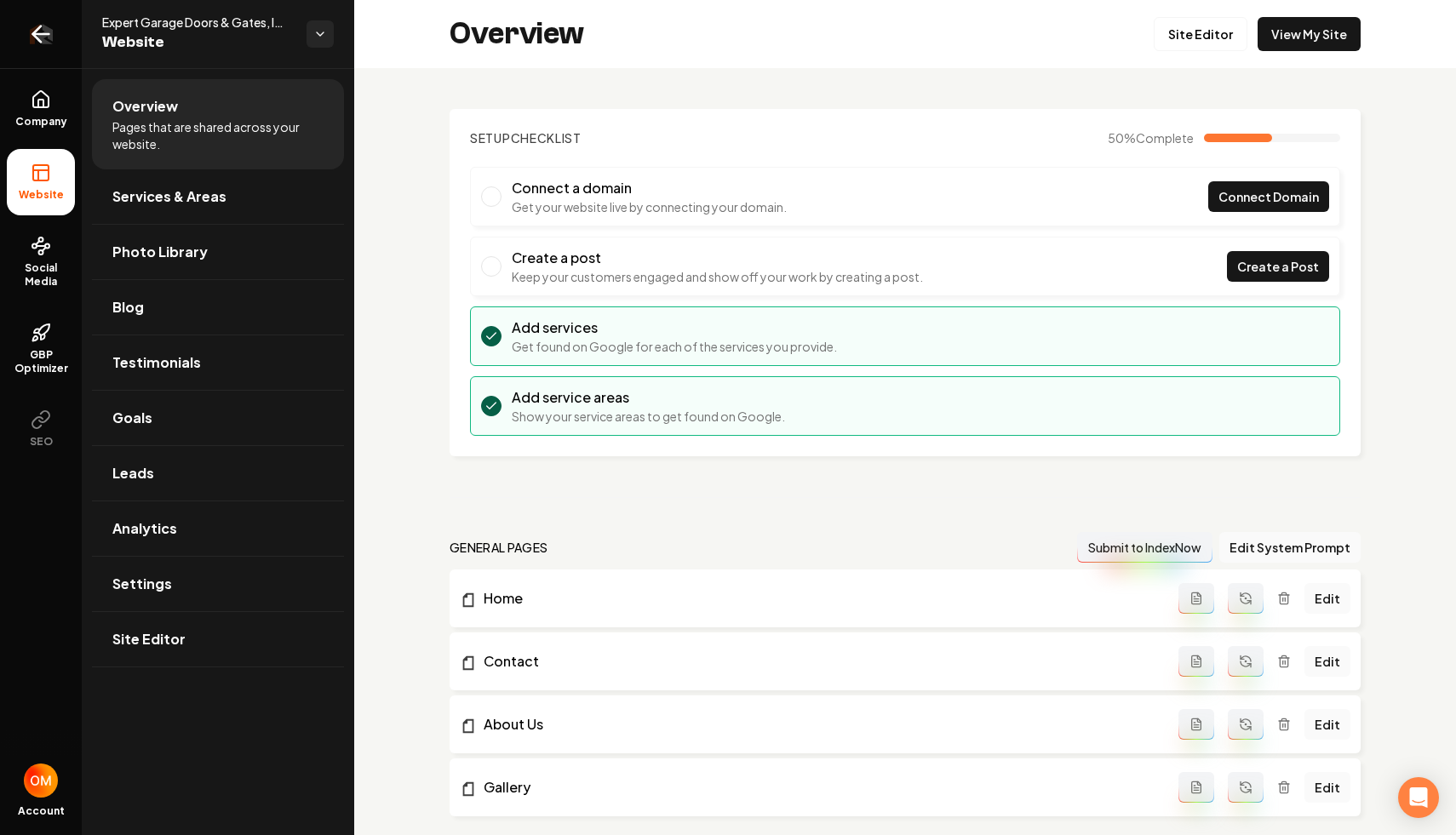
click at [25, 26] on link "Return to dashboard" at bounding box center [41, 34] width 82 height 68
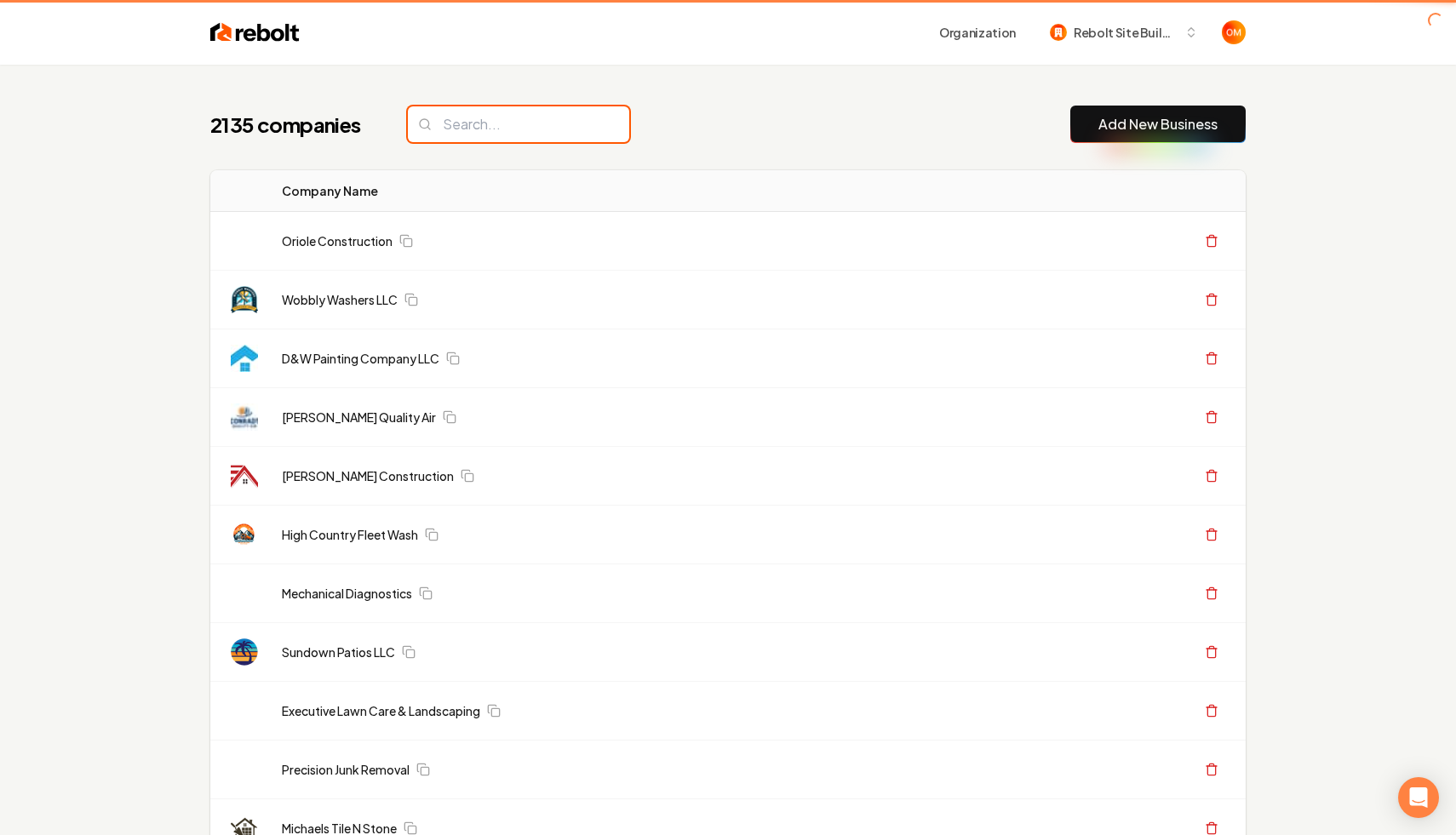
click at [463, 126] on input "search" at bounding box center [519, 123] width 222 height 35
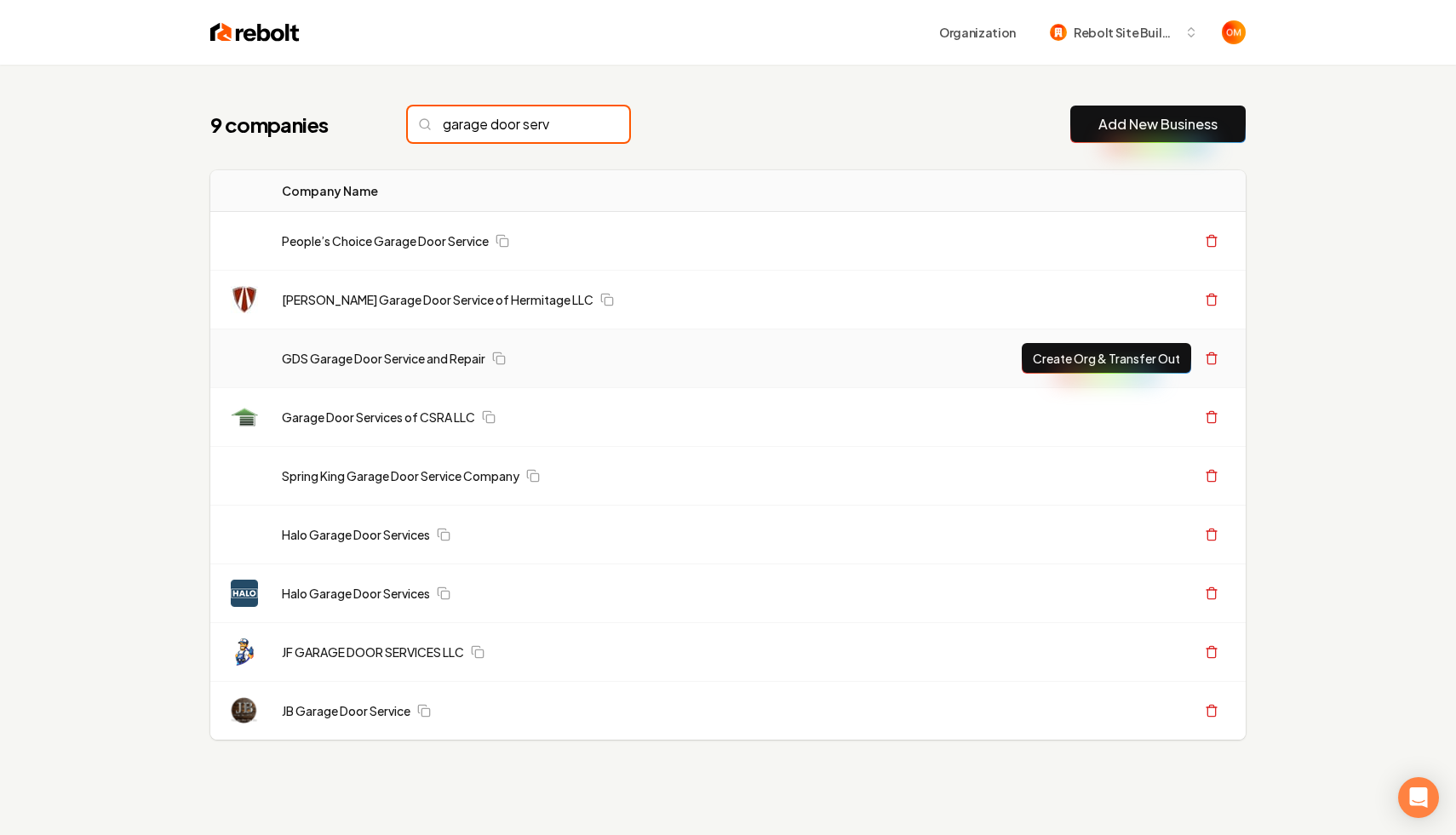
type input "garage door serv"
click at [573, 116] on input "garage door serv" at bounding box center [519, 123] width 222 height 35
drag, startPoint x: 558, startPoint y: 116, endPoint x: 304, endPoint y: 89, distance: 255.4
click at [304, 91] on div "9 companies garage door serv Add New Business Logo Company Name Actions People’…" at bounding box center [728, 456] width 1090 height 784
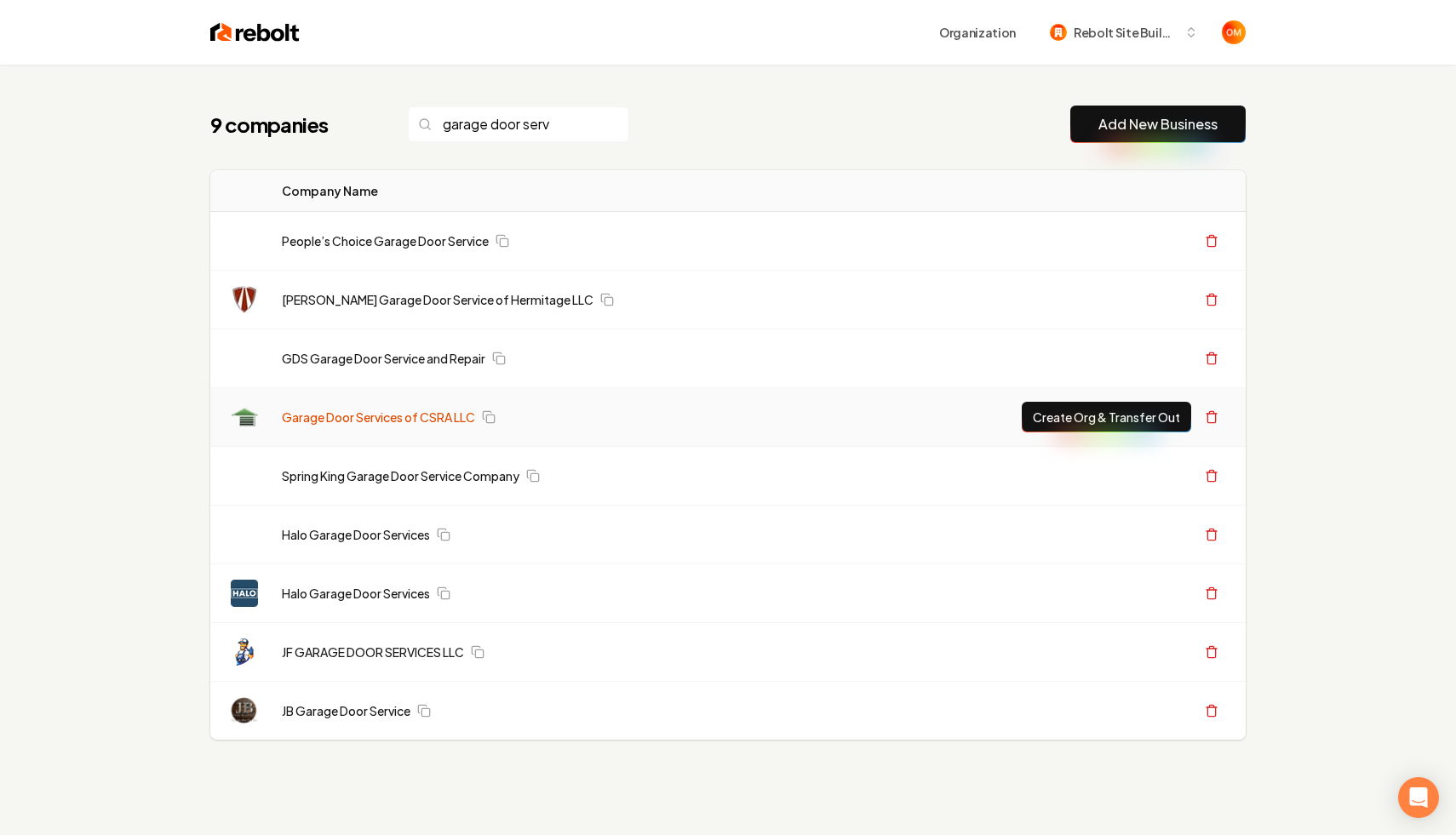
click at [309, 409] on link "Garage Door Services of CSRA LLC" at bounding box center [379, 418] width 193 height 17
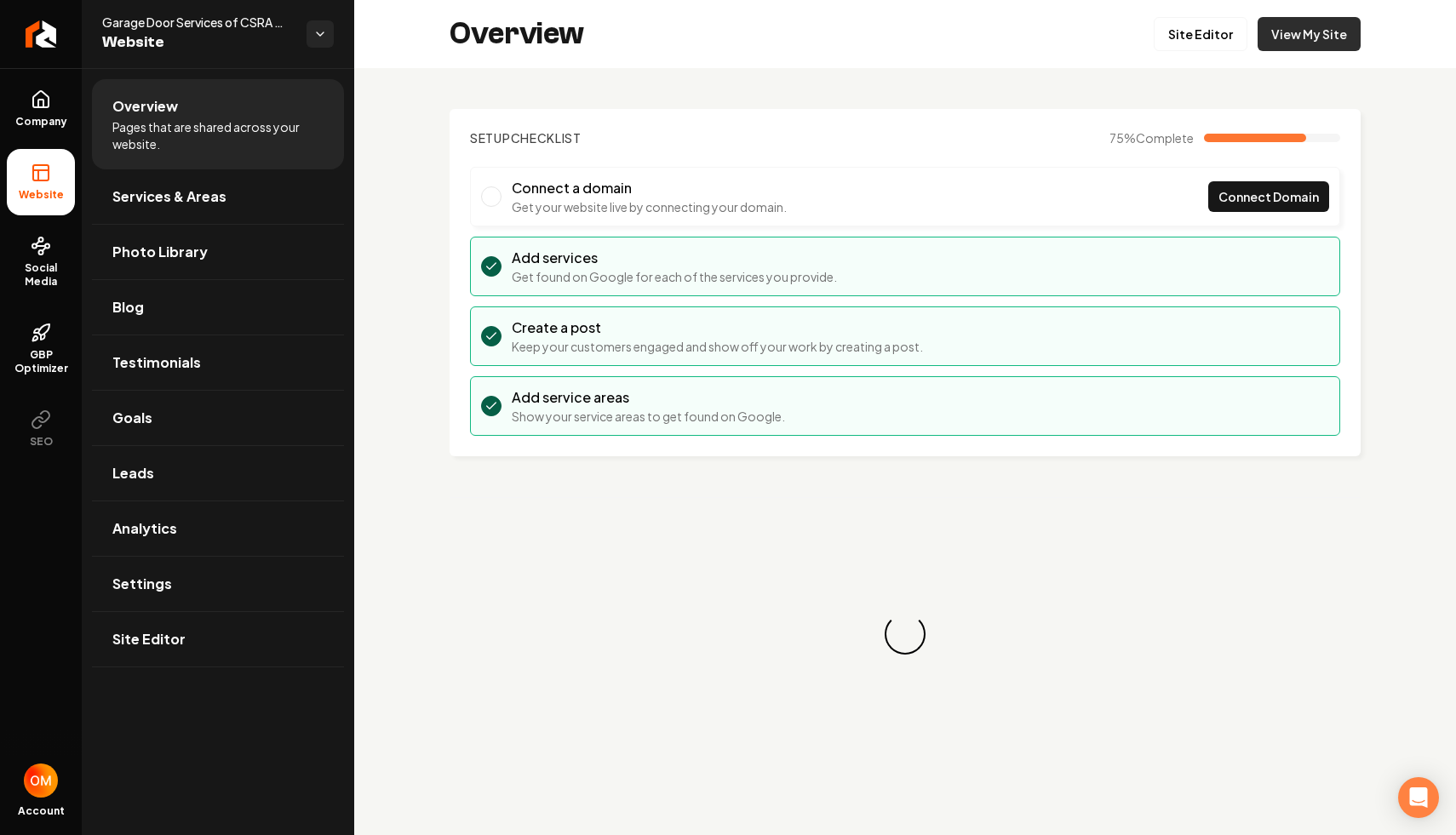
click at [1295, 35] on link "View My Site" at bounding box center [1308, 34] width 103 height 34
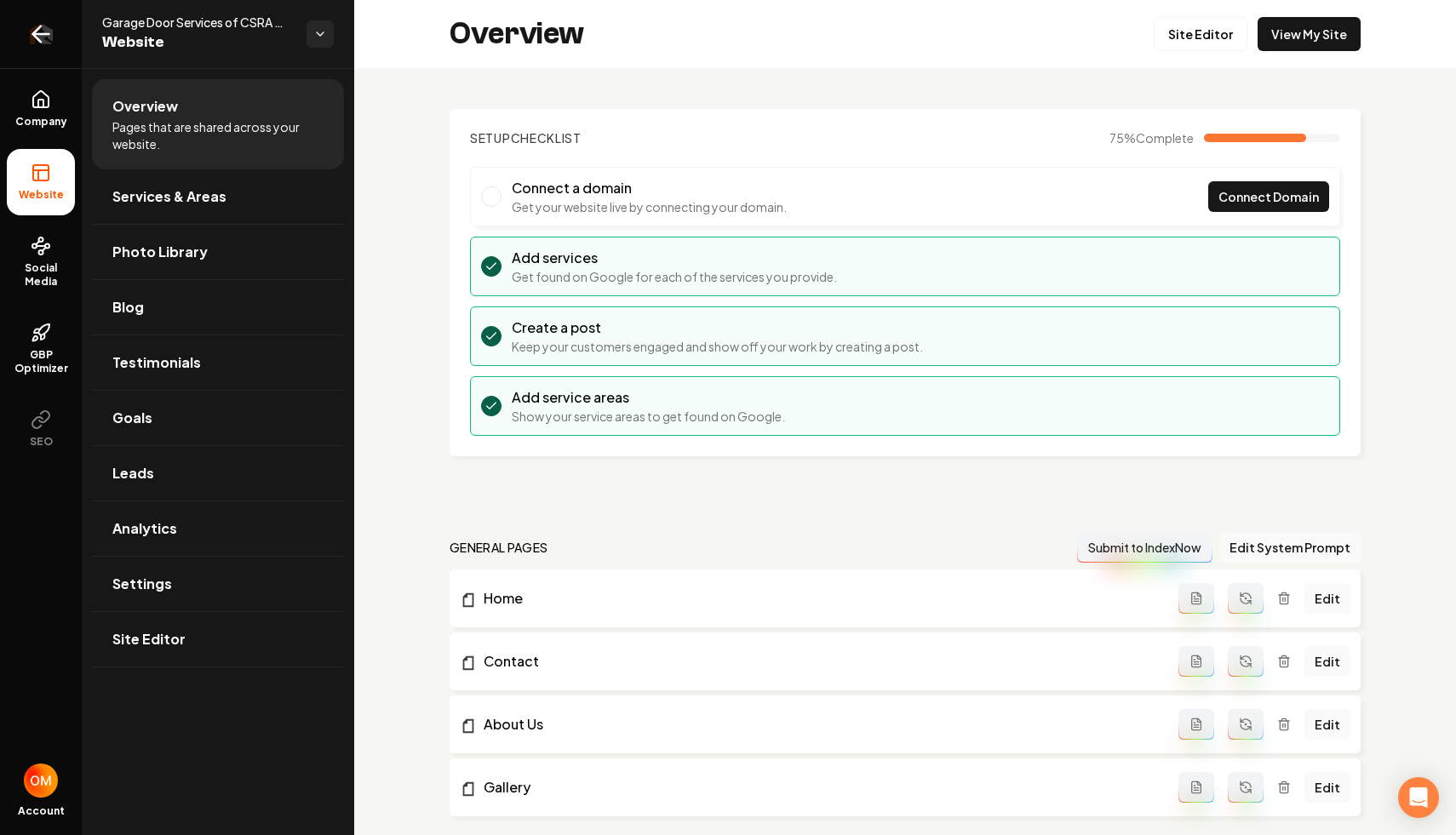
click at [31, 43] on icon "Return to dashboard" at bounding box center [41, 35] width 28 height 28
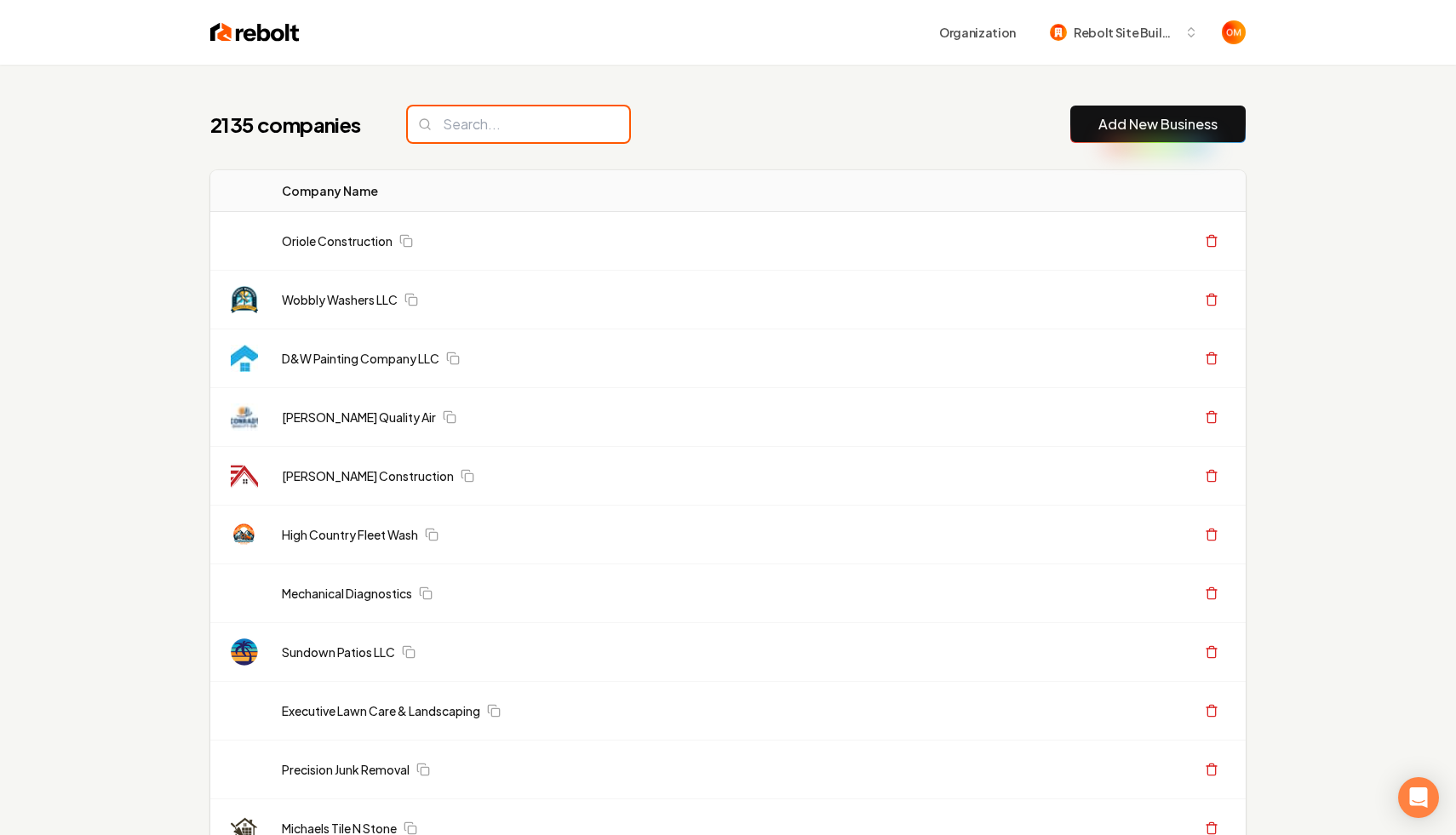
click at [505, 138] on input "search" at bounding box center [519, 123] width 222 height 35
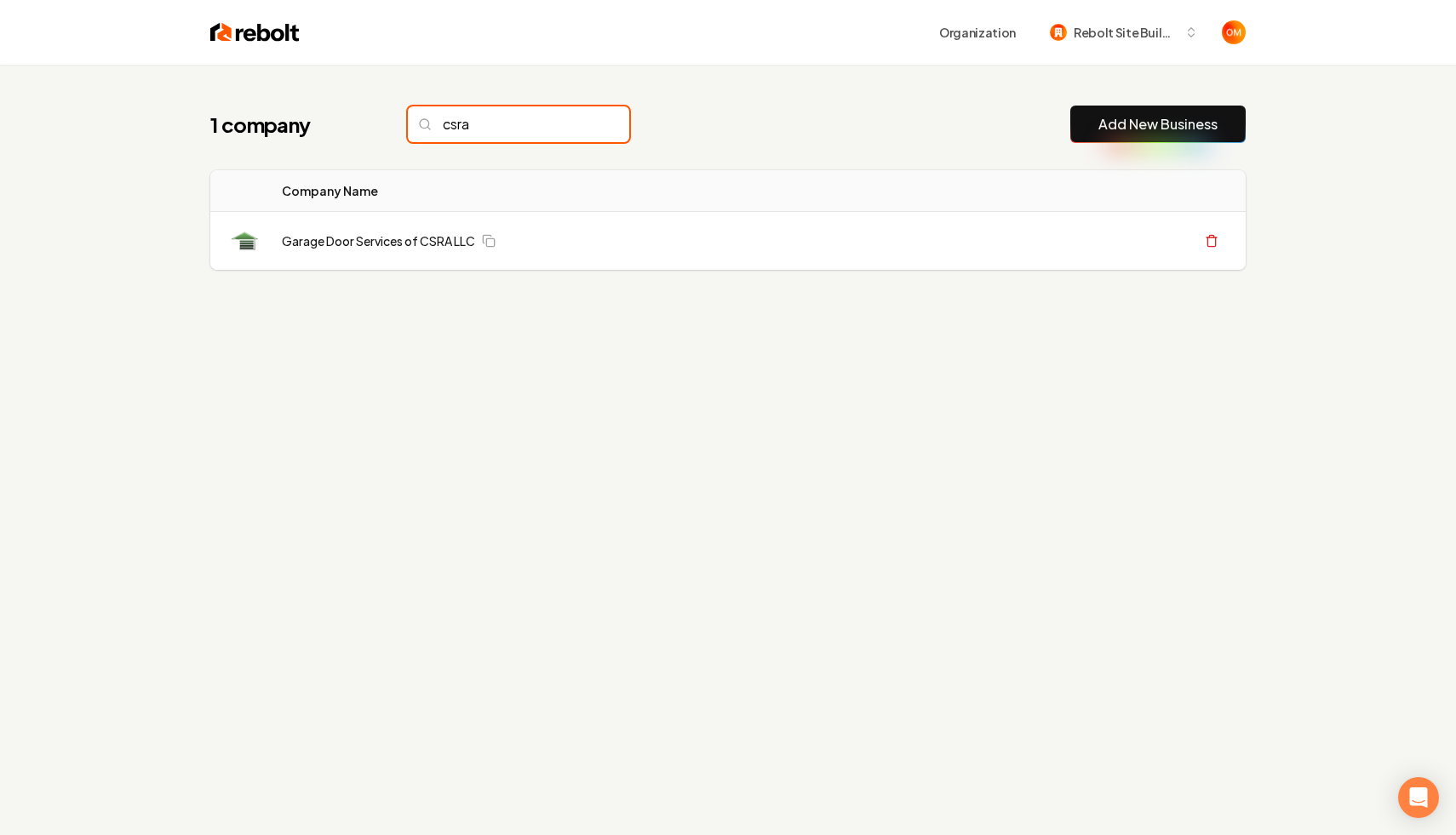
type input "csra"
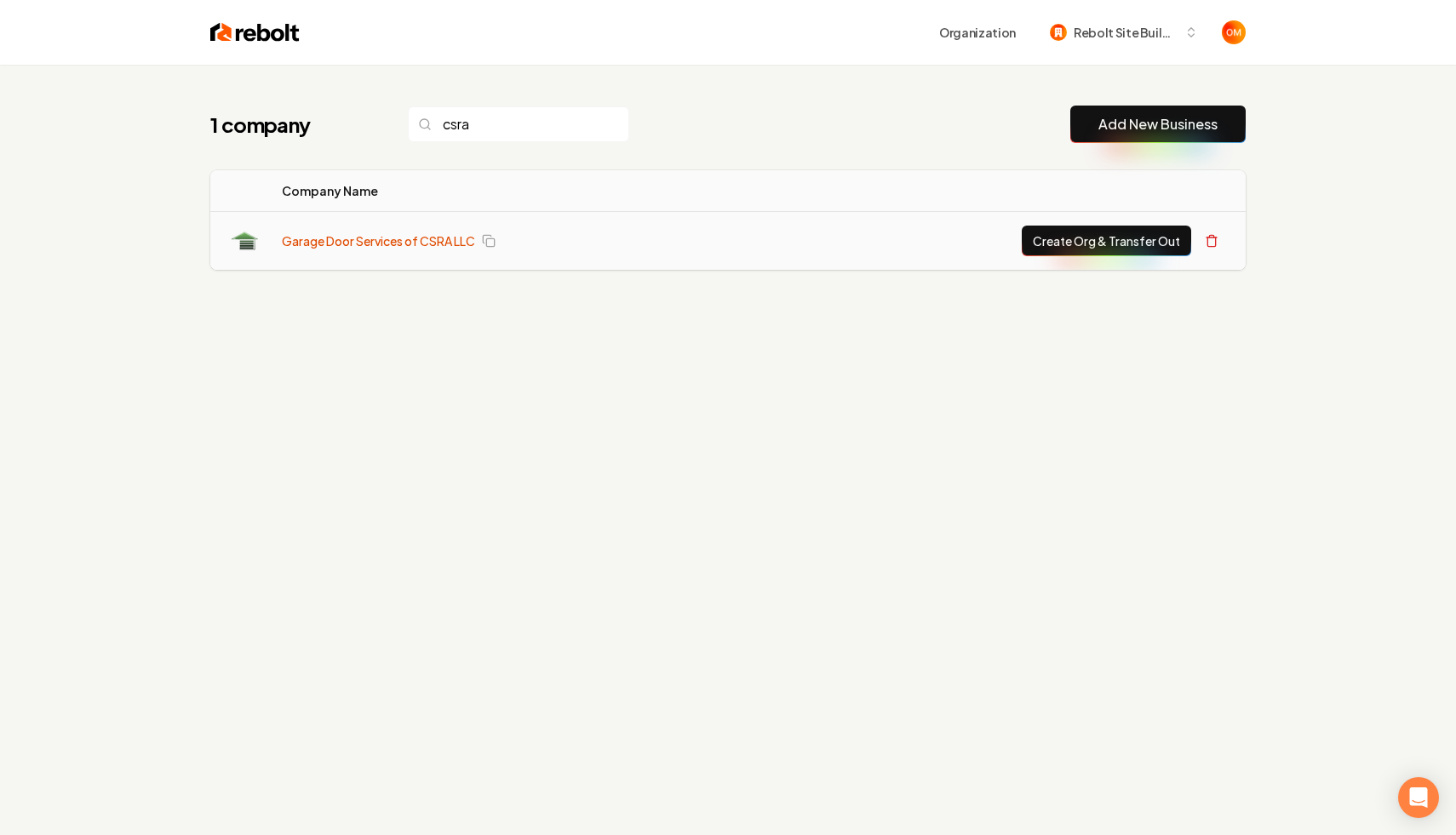
click at [339, 243] on link "Garage Door Services of CSRA LLC" at bounding box center [379, 241] width 193 height 17
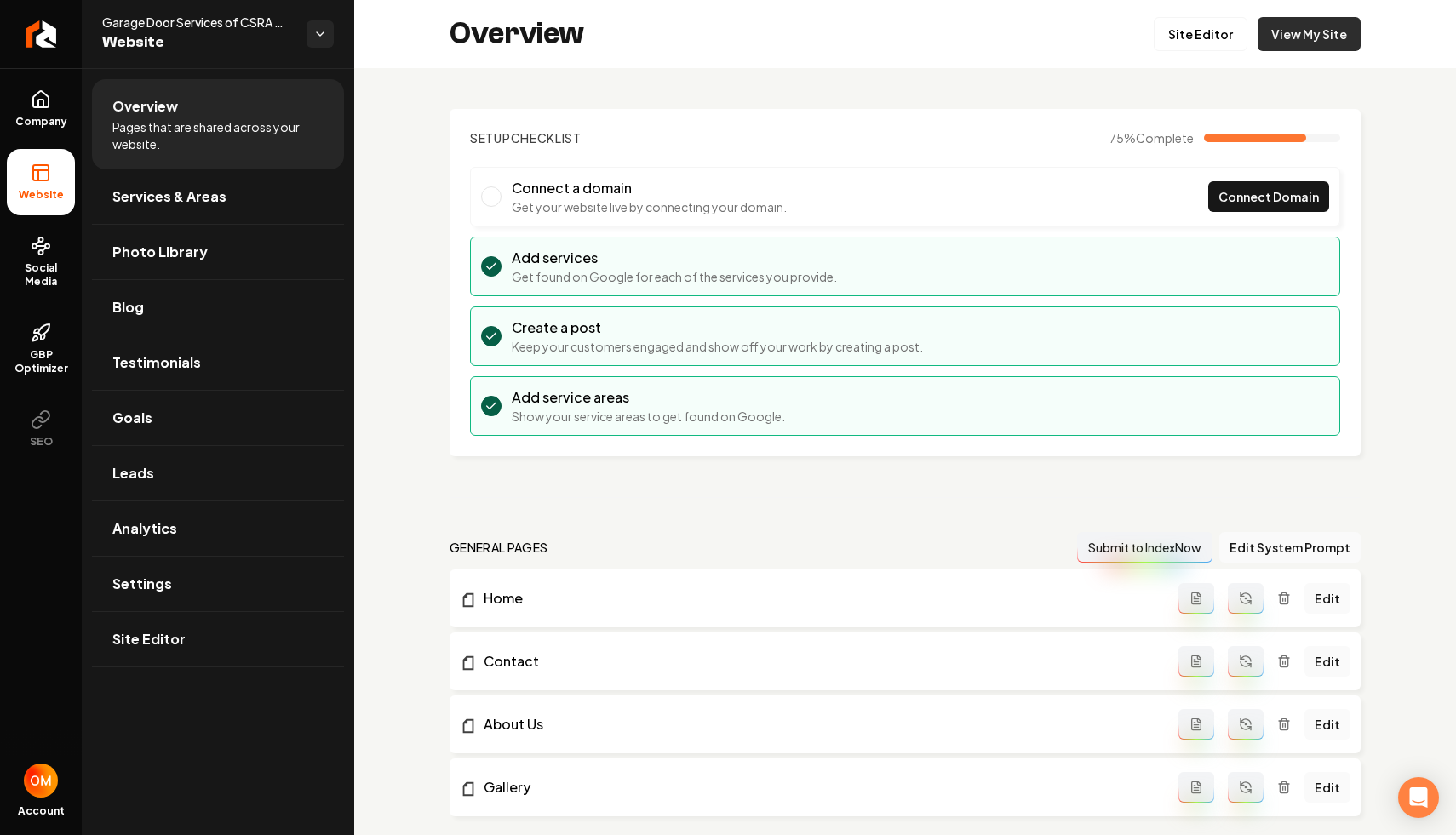
click at [1294, 32] on link "View My Site" at bounding box center [1308, 34] width 103 height 34
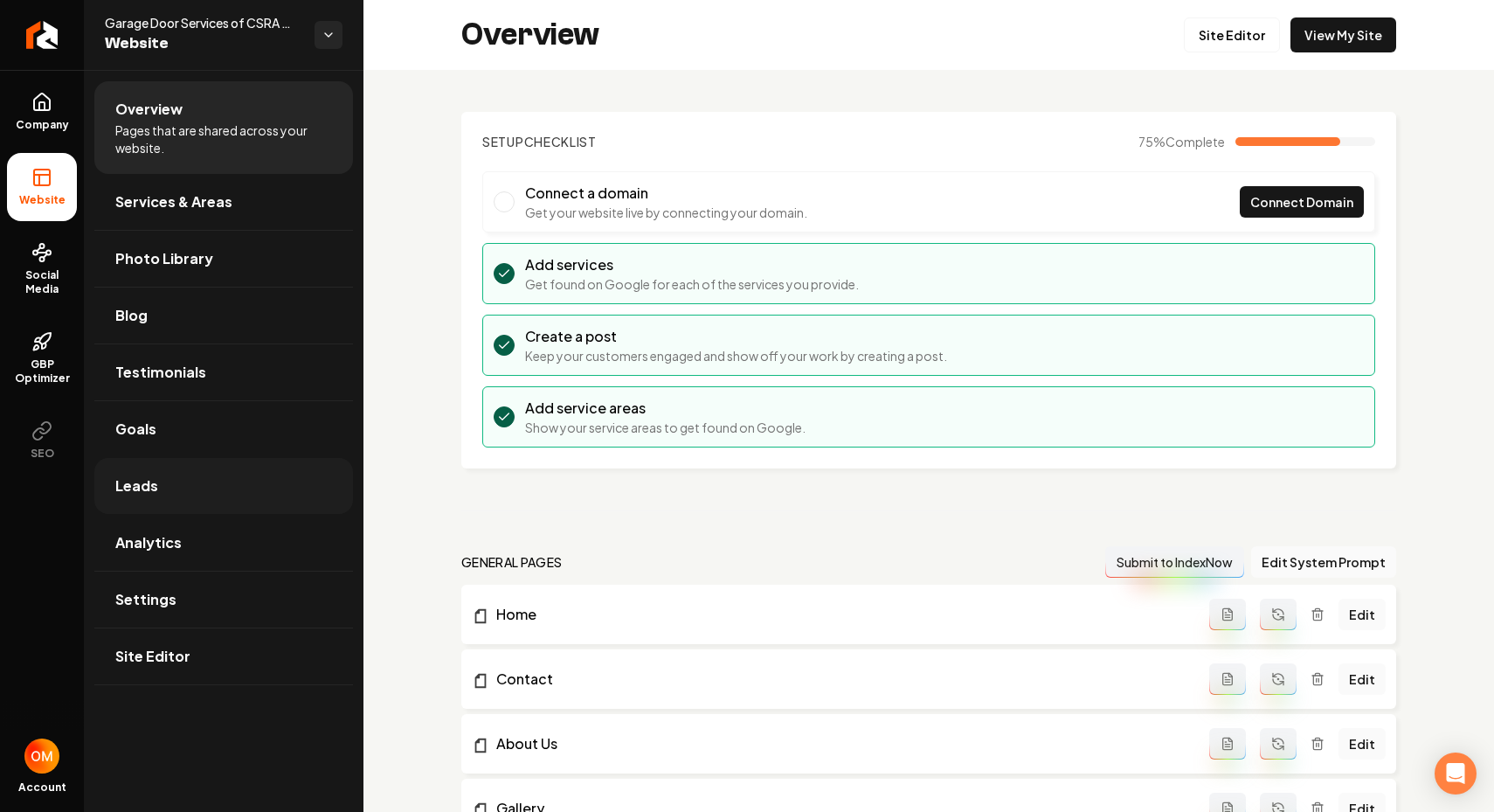
click at [207, 477] on link "Leads" at bounding box center [224, 485] width 259 height 56
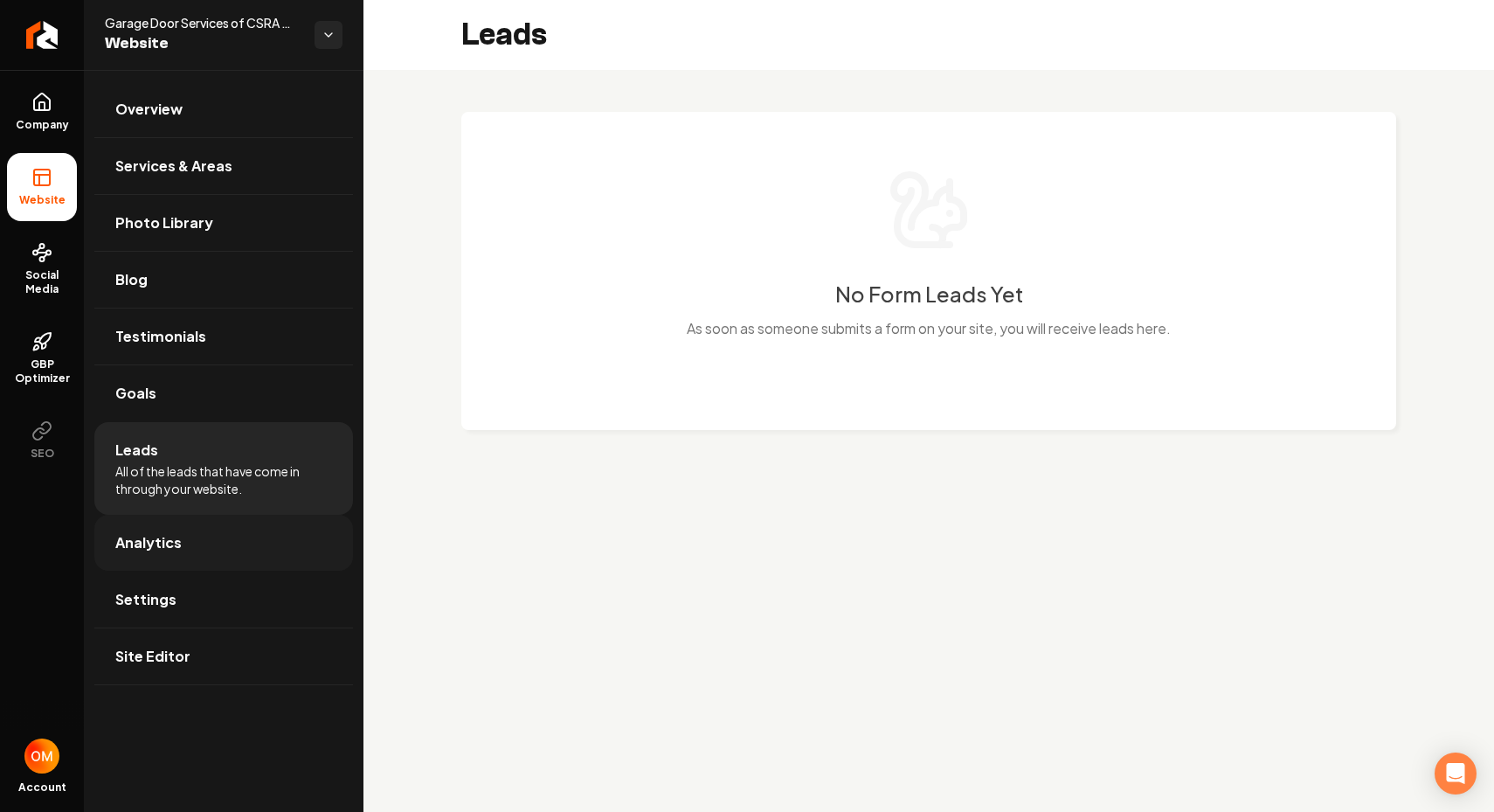
click at [185, 546] on link "Analytics" at bounding box center [224, 542] width 259 height 56
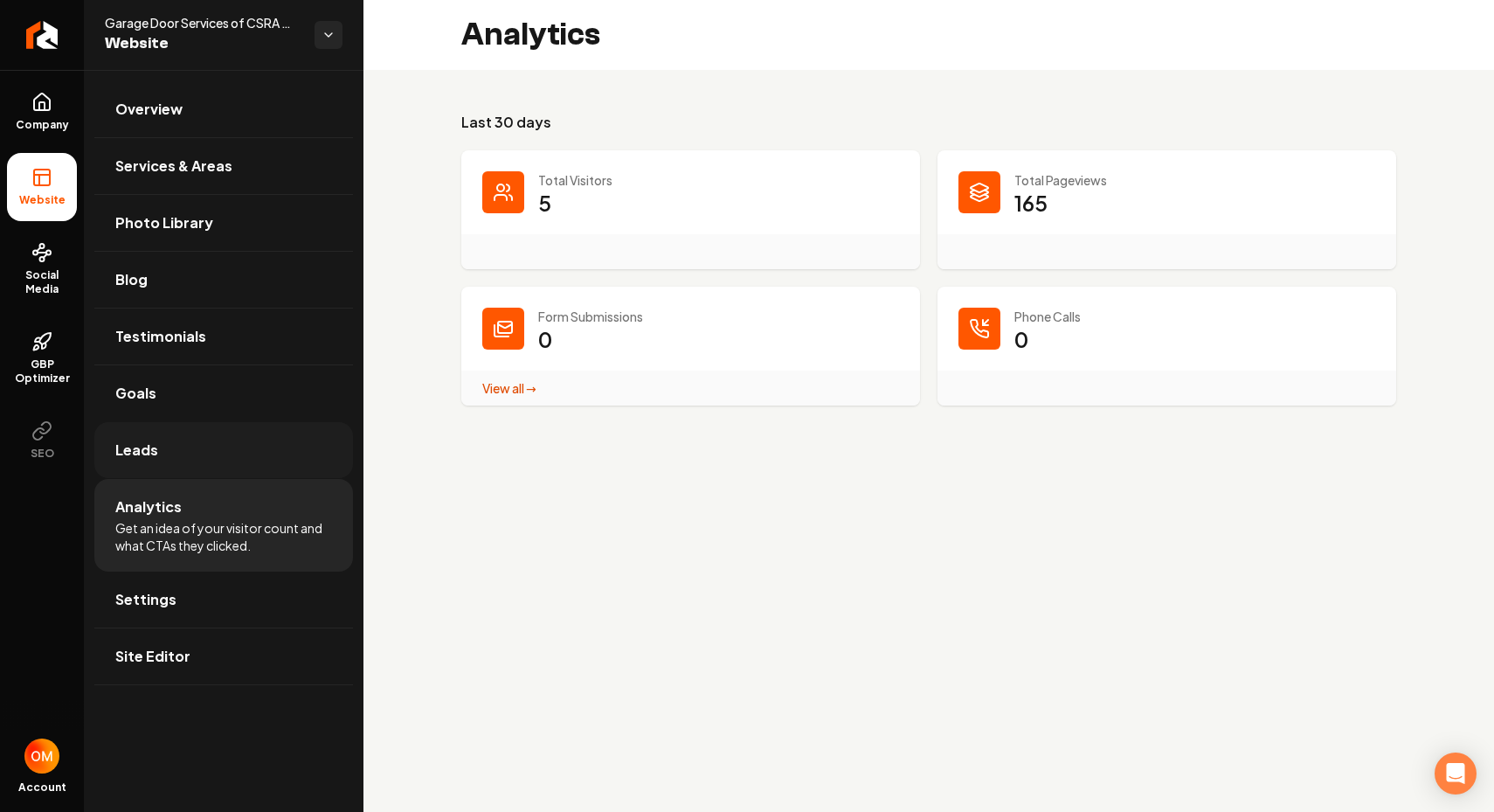
click at [234, 453] on link "Leads" at bounding box center [224, 450] width 259 height 56
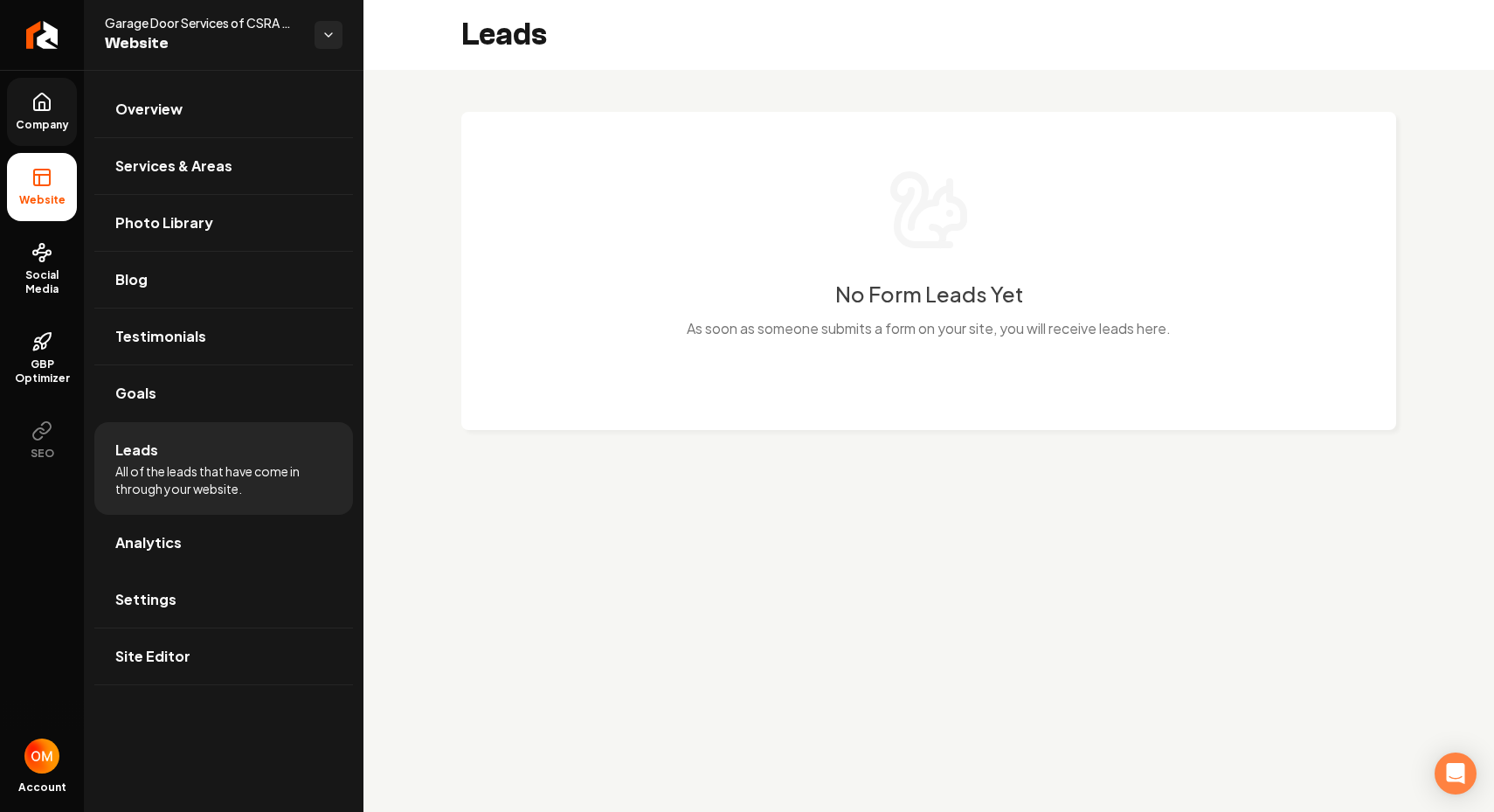
click at [48, 112] on icon at bounding box center [43, 103] width 21 height 21
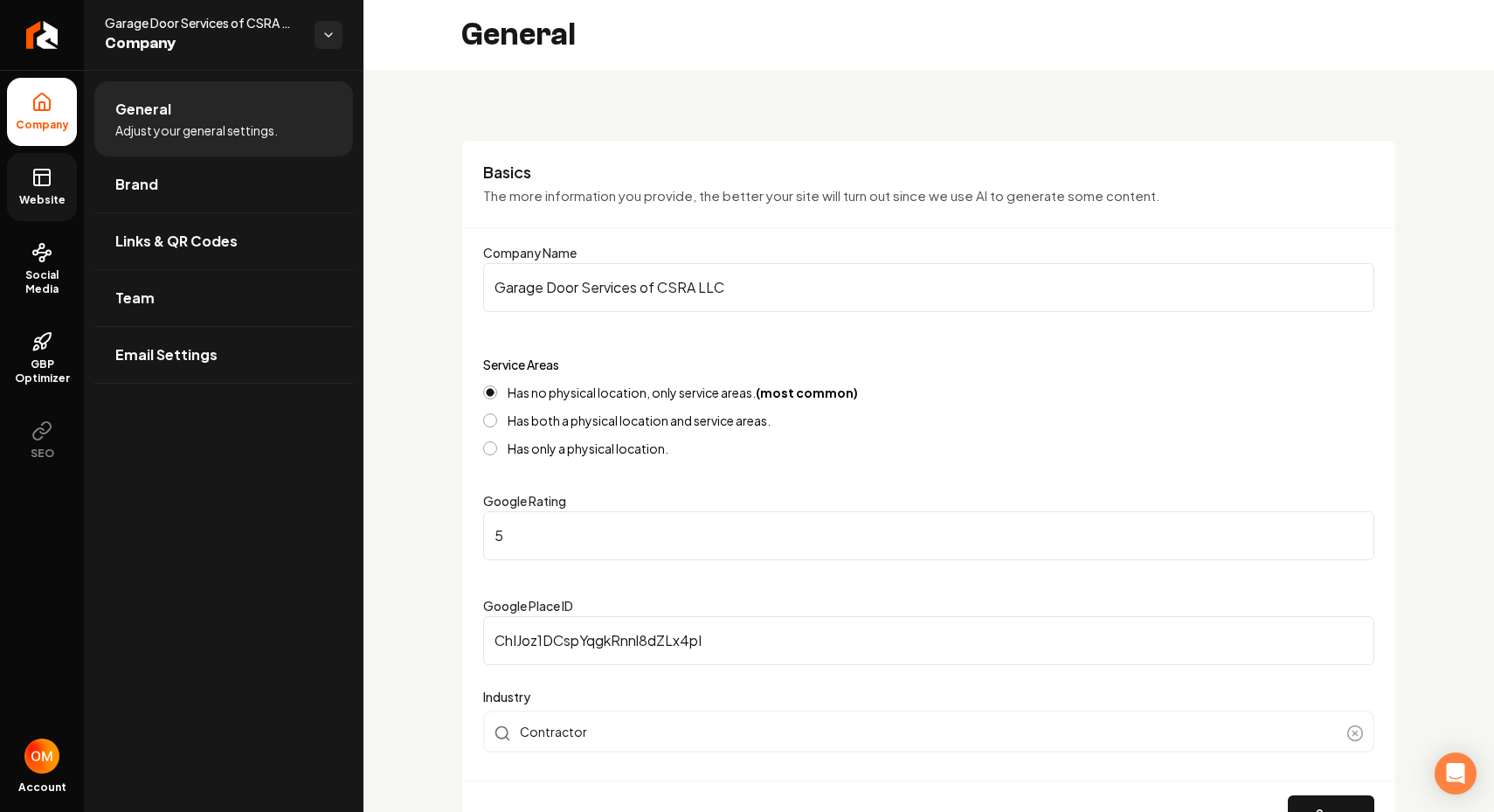
click at [45, 195] on span "Website" at bounding box center [43, 200] width 60 height 14
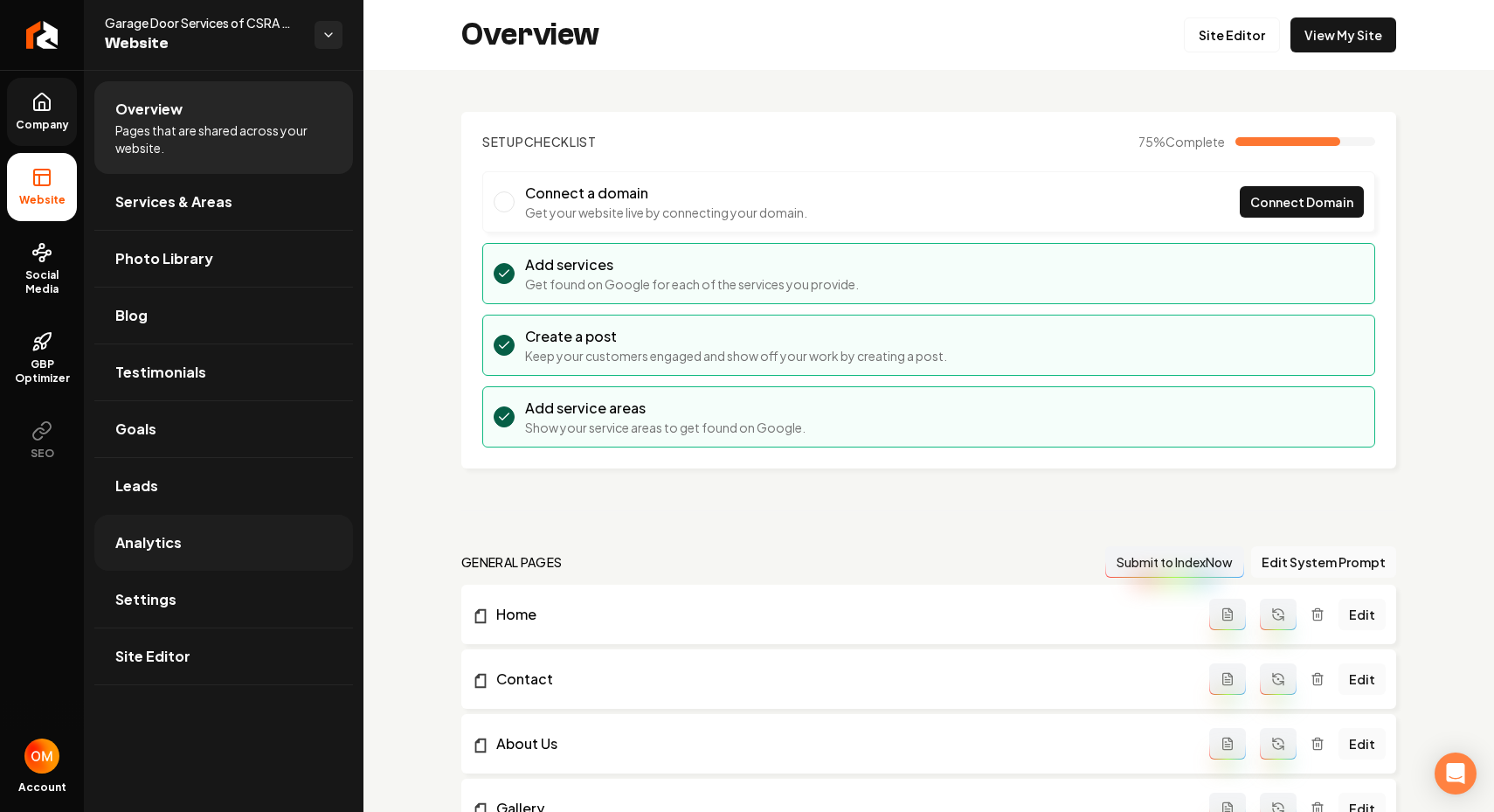
click at [199, 526] on link "Analytics" at bounding box center [224, 542] width 259 height 56
